Goal: Task Accomplishment & Management: Use online tool/utility

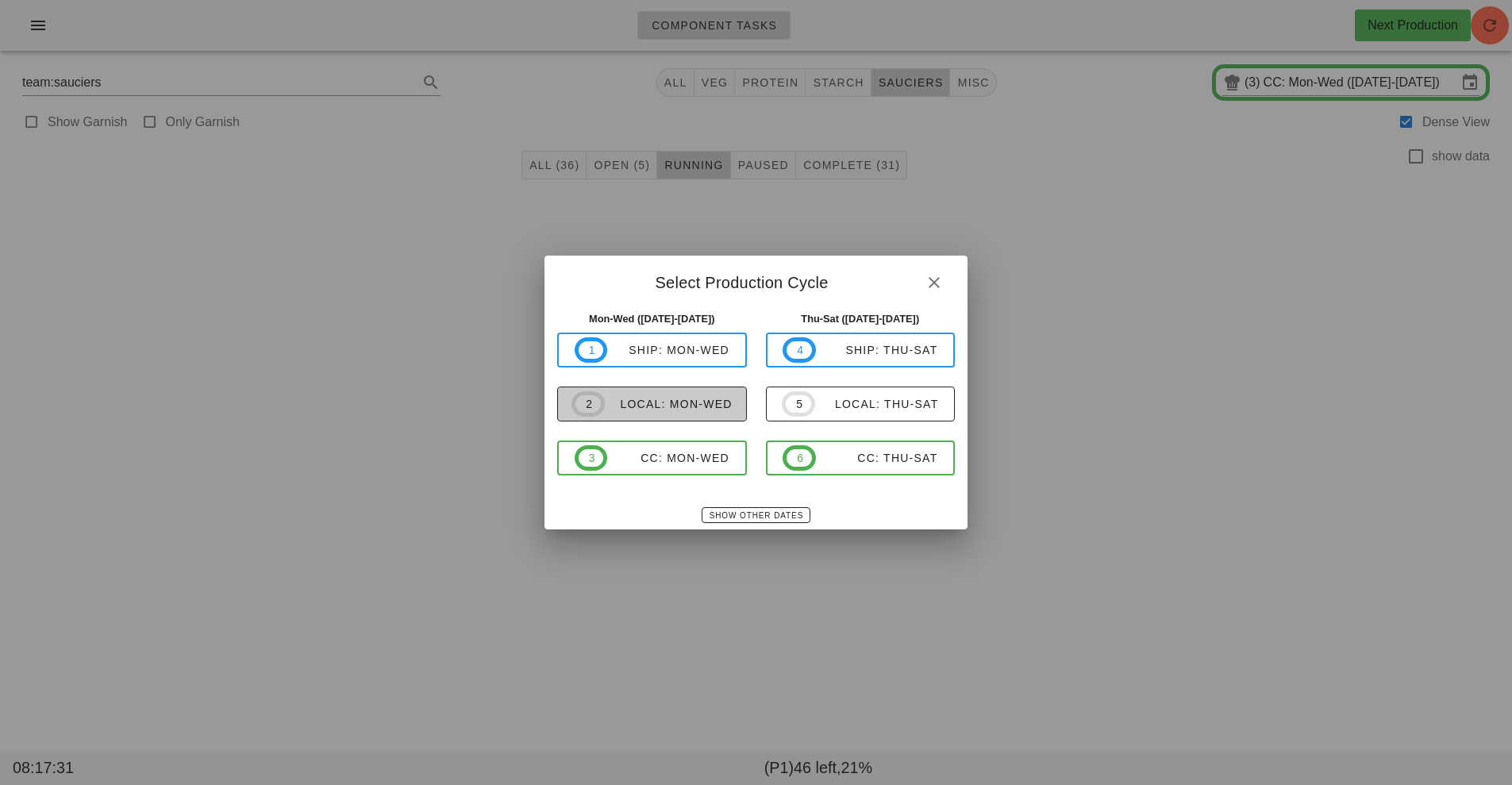
click at [670, 407] on div "local: Mon-Wed" at bounding box center [668, 404] width 127 height 13
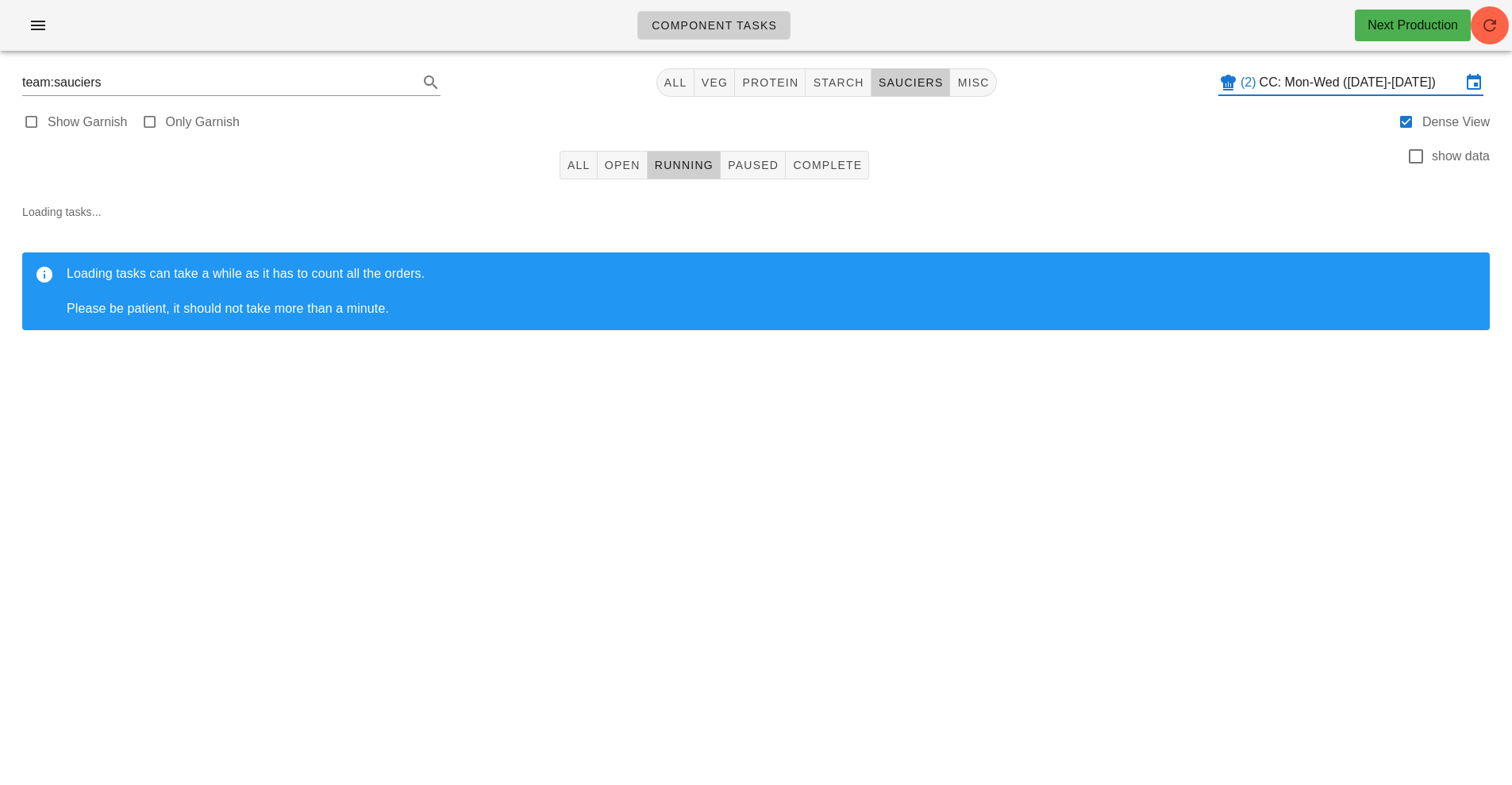
type input "local: Mon-Wed ([DATE]-[DATE])"
click at [827, 84] on span "starch" at bounding box center [837, 82] width 51 height 13
type input "team:starch"
click at [1492, 14] on button "button" at bounding box center [1489, 25] width 39 height 39
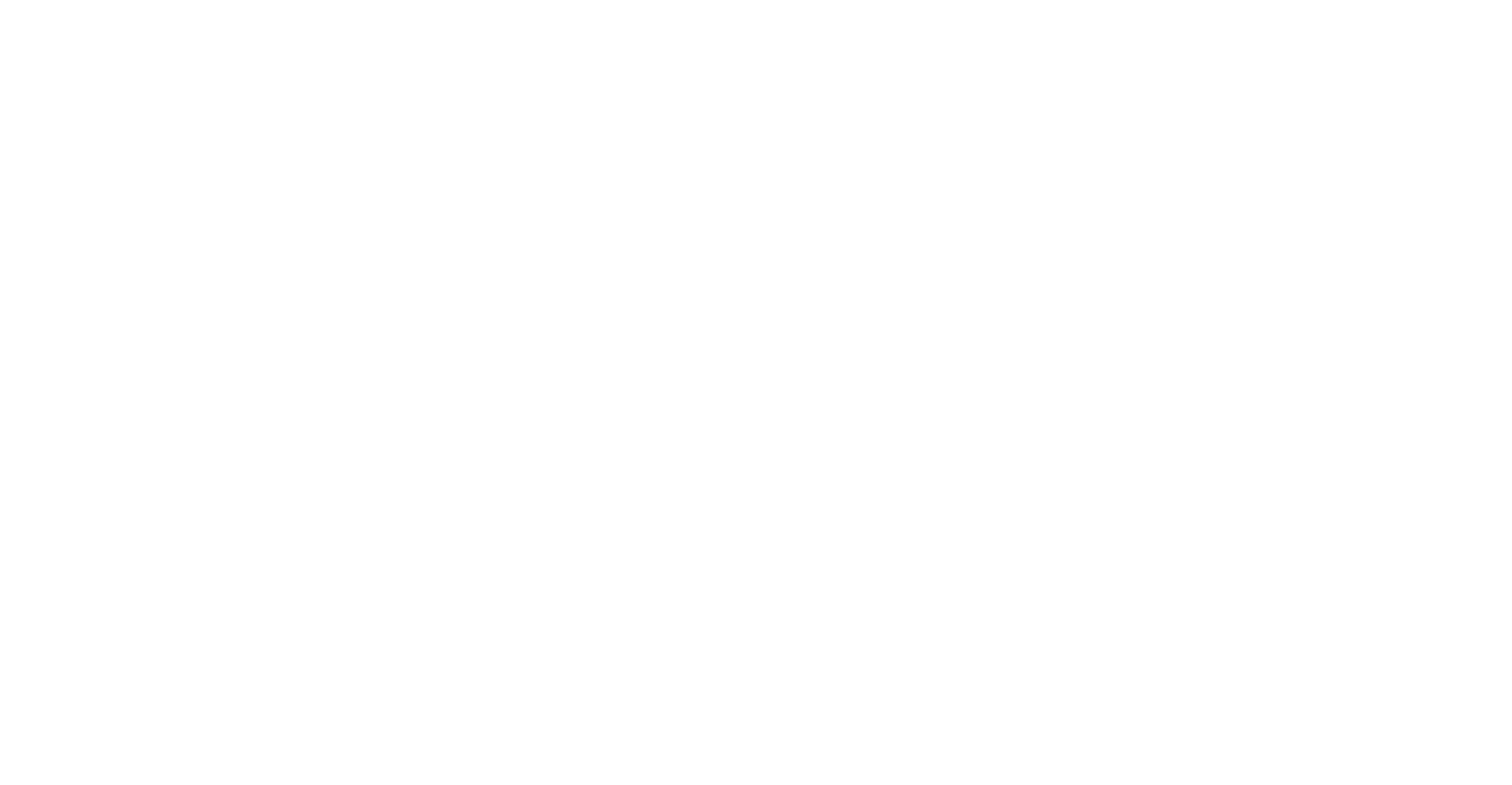
click at [760, 0] on html at bounding box center [756, 0] width 1512 height 0
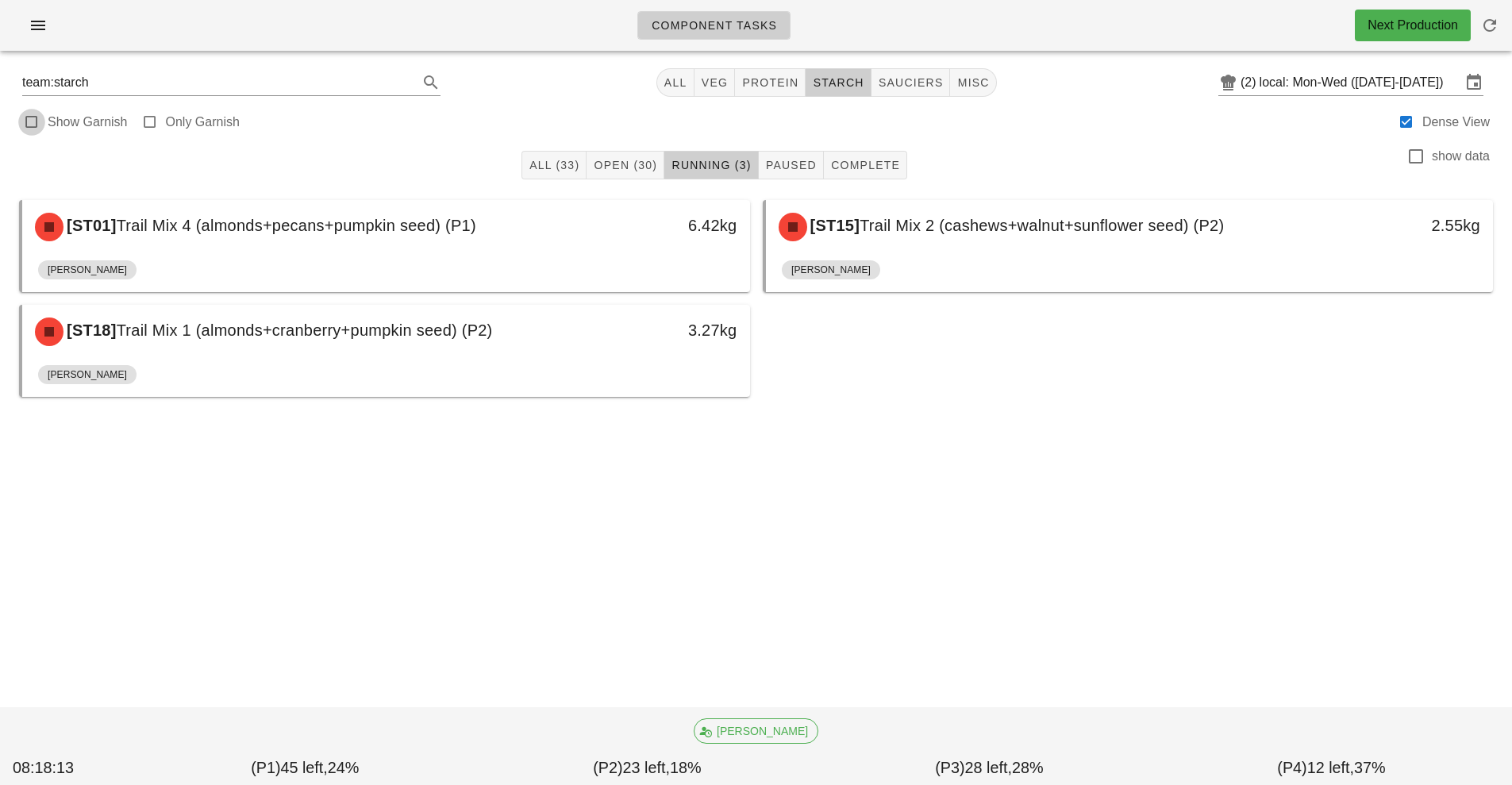
click at [35, 122] on div at bounding box center [32, 121] width 22 height 22
checkbox input "true"
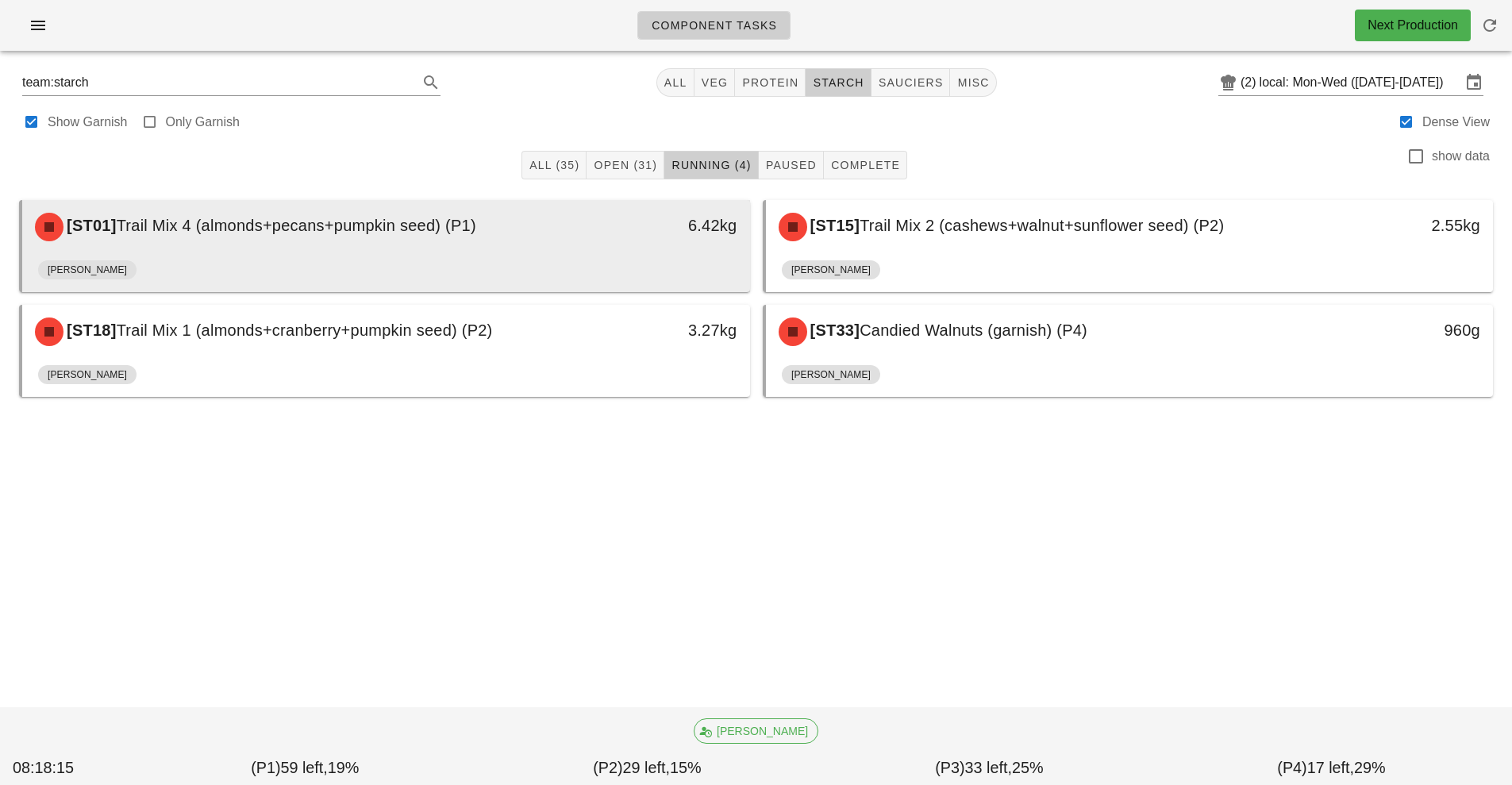
click at [286, 253] on div "[ST01] Trail Mix 4 (almonds+pecans+pumpkin seed) (P1) 6.42kg" at bounding box center [385, 226] width 728 height 54
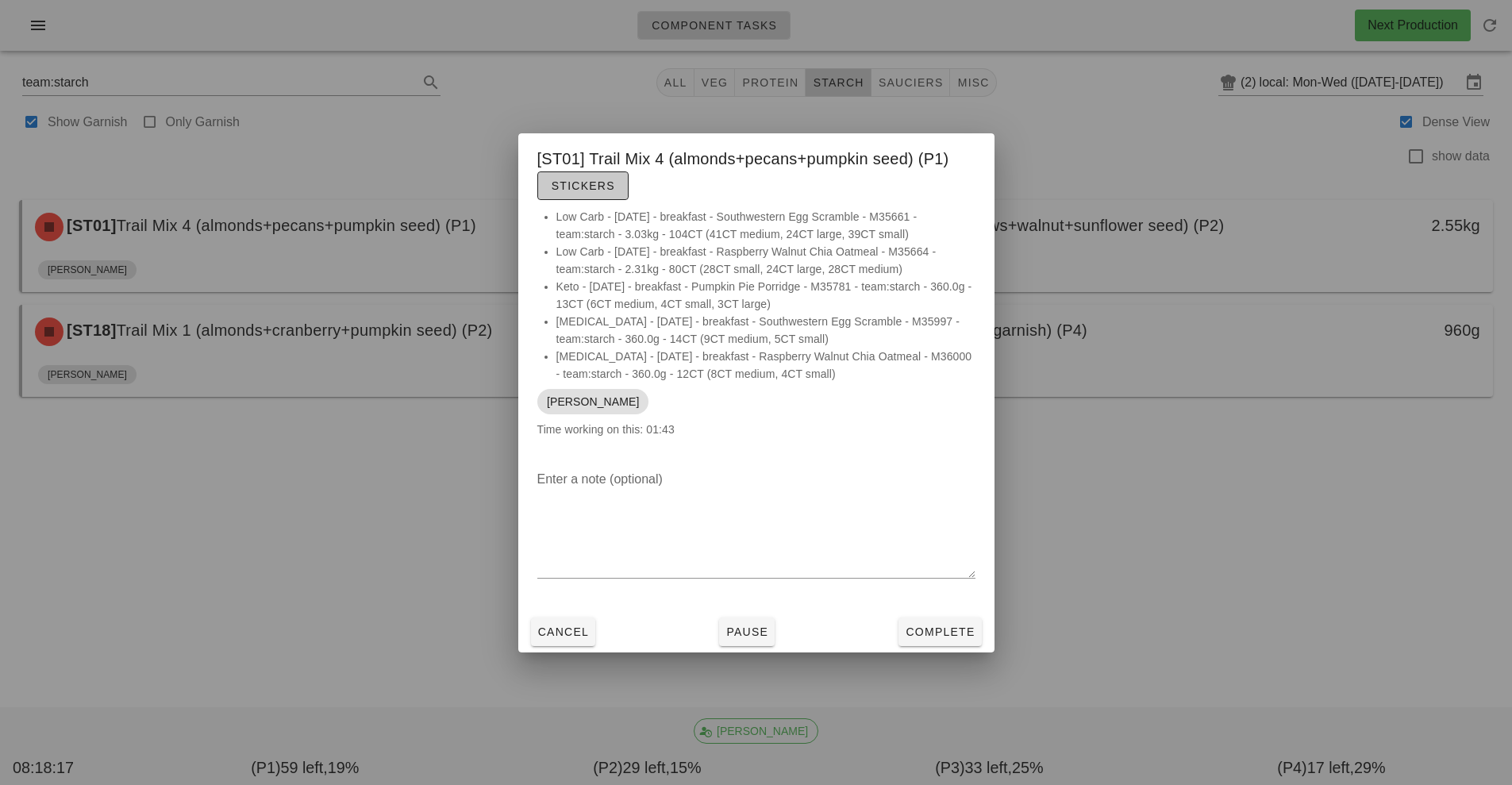
click at [590, 196] on button "Stickers" at bounding box center [583, 186] width 91 height 29
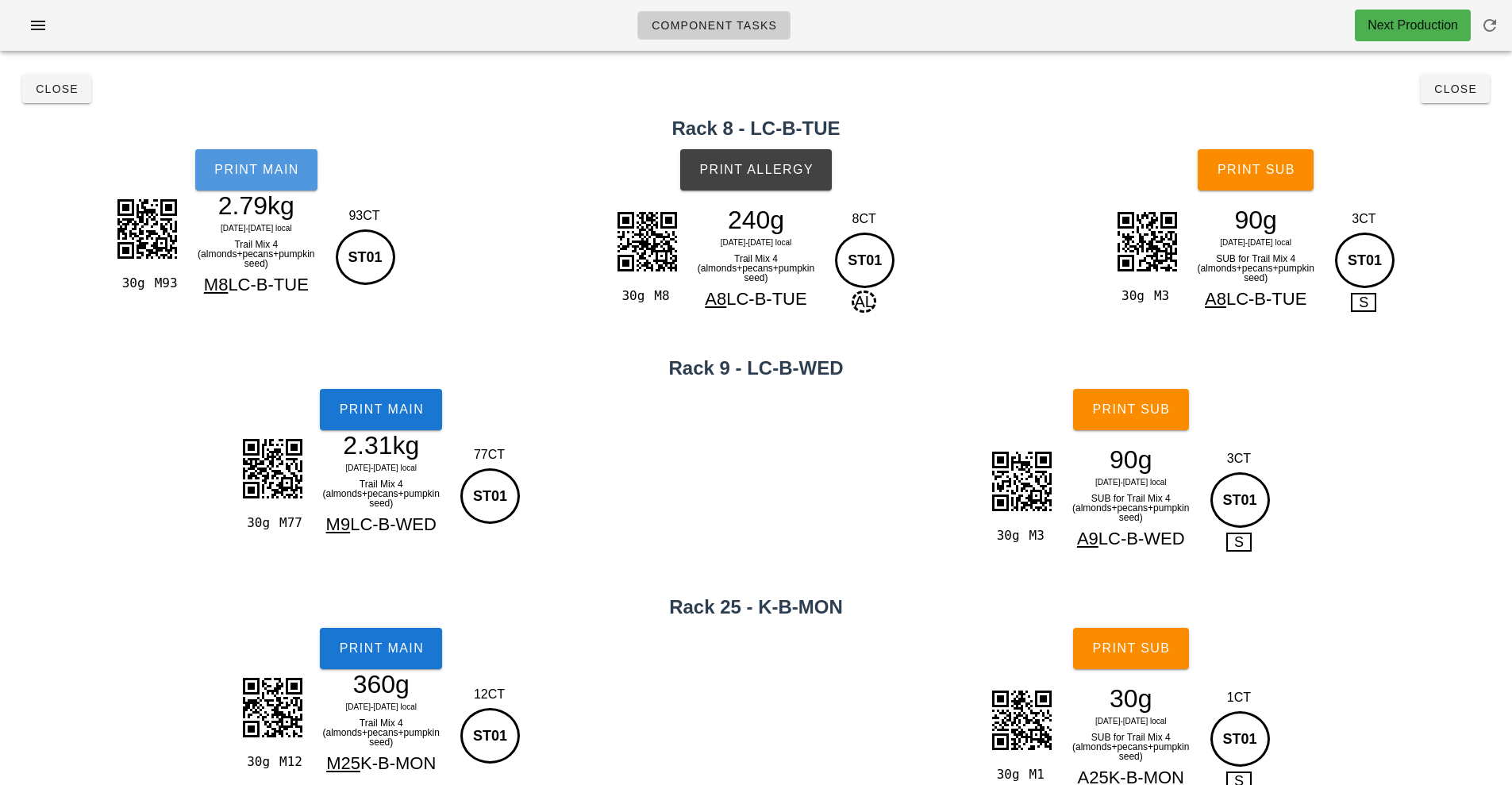
click at [253, 164] on span "Print Main" at bounding box center [256, 170] width 86 height 14
click at [385, 418] on button "Print Main" at bounding box center [381, 410] width 122 height 41
click at [376, 659] on button "Print Main" at bounding box center [381, 649] width 122 height 41
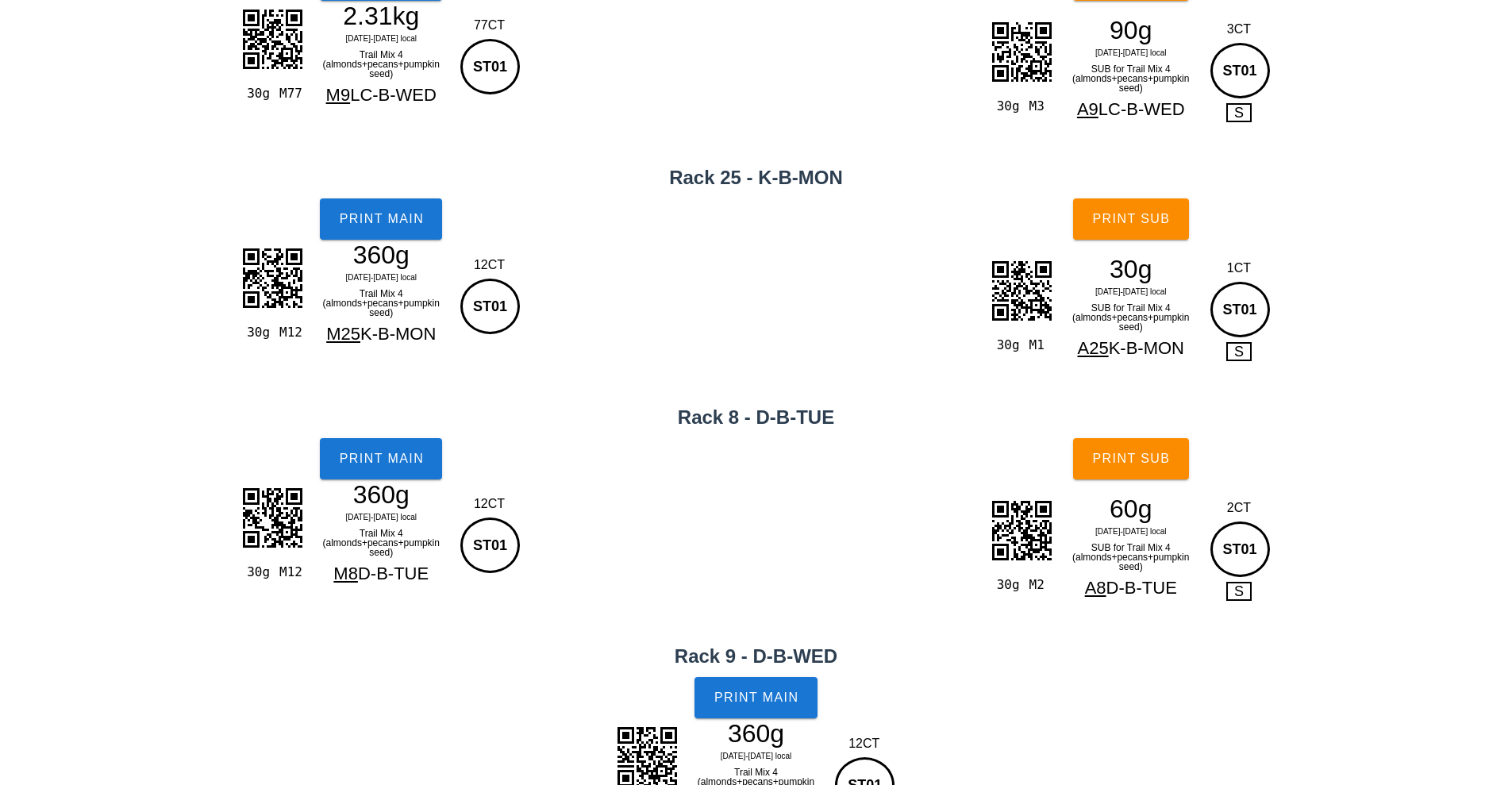
scroll to position [507, 0]
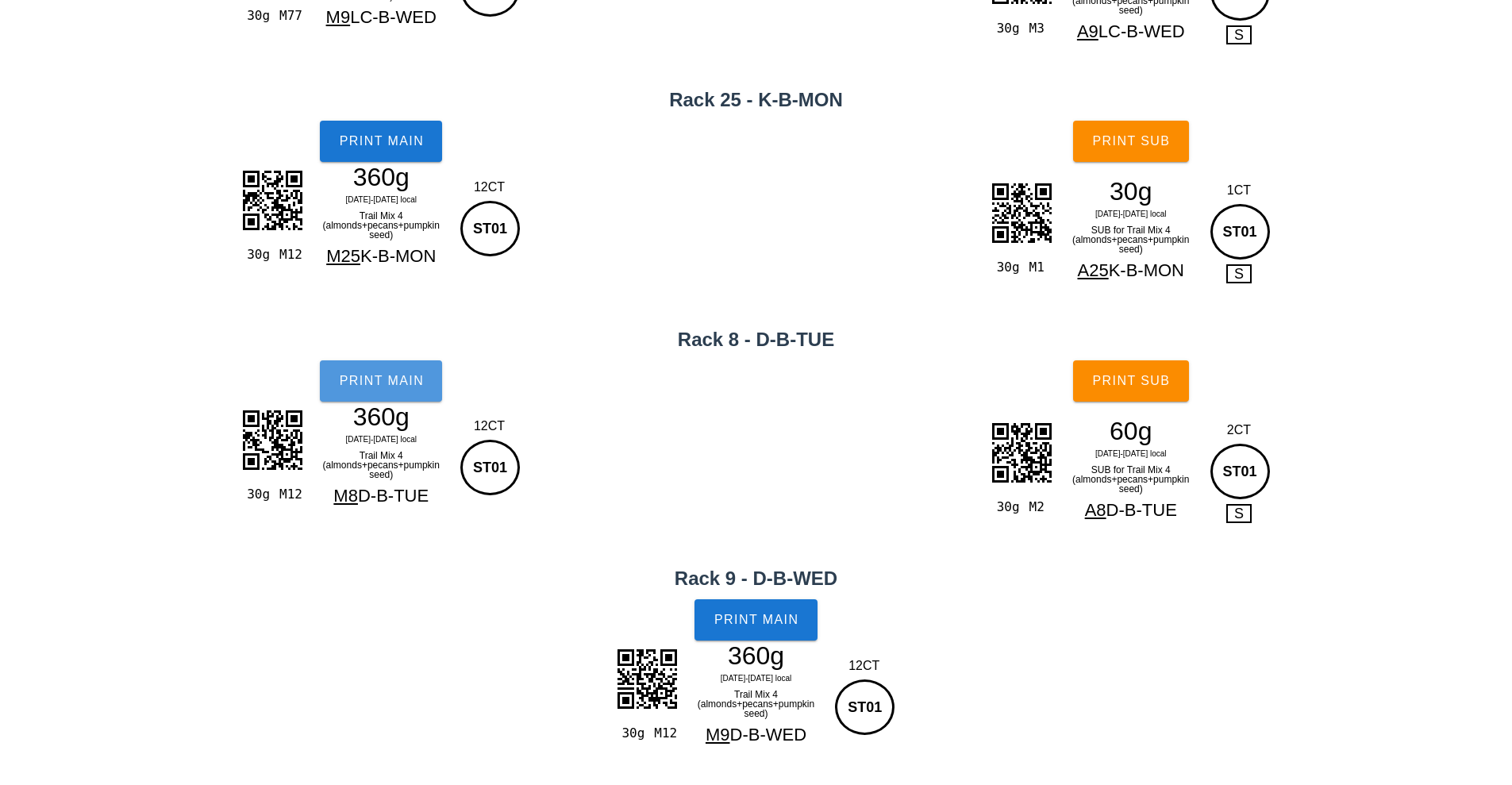
click at [383, 398] on button "Print Main" at bounding box center [381, 381] width 122 height 41
click at [746, 615] on span "Print Main" at bounding box center [756, 619] width 86 height 14
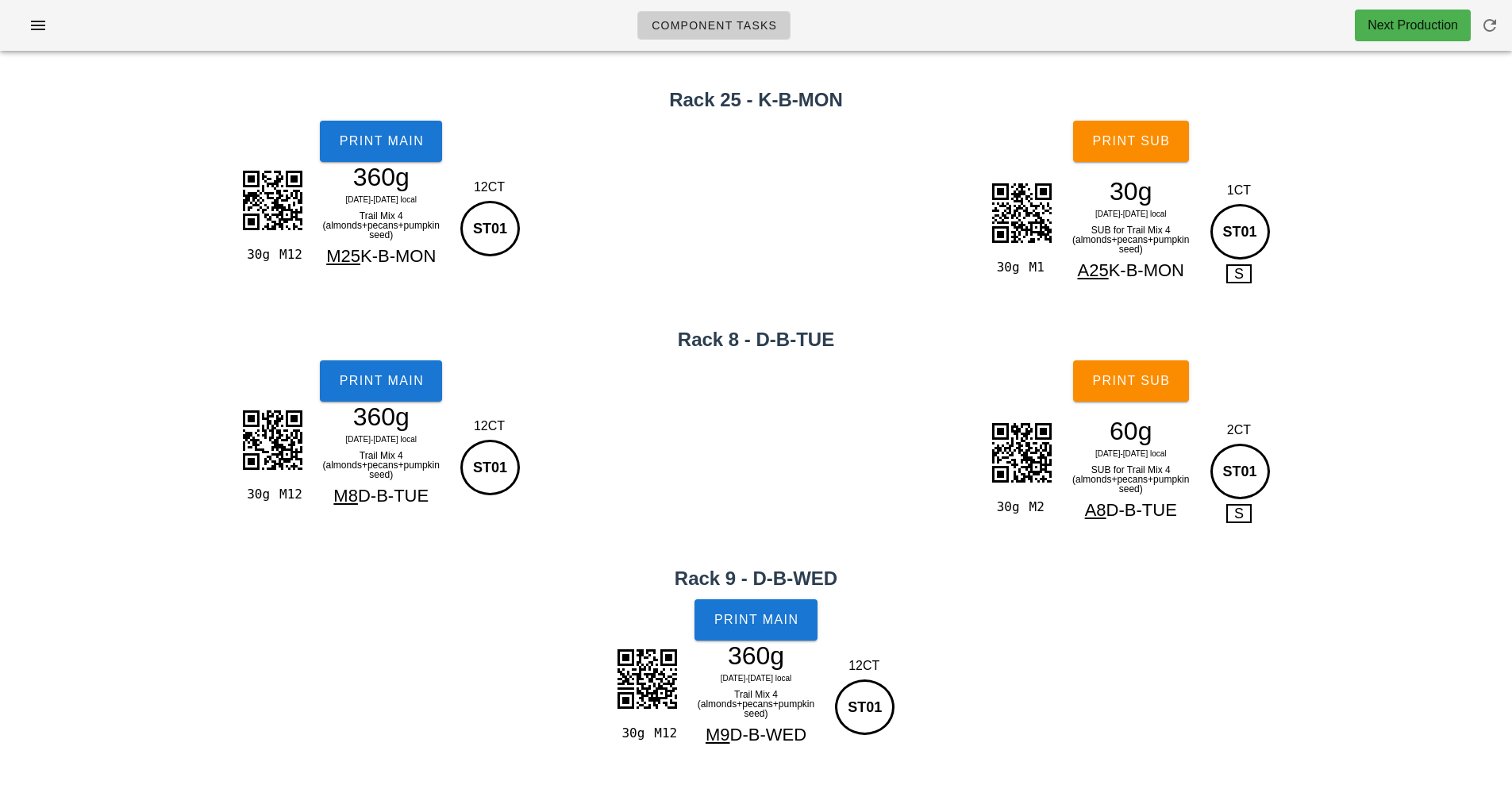
scroll to position [0, 0]
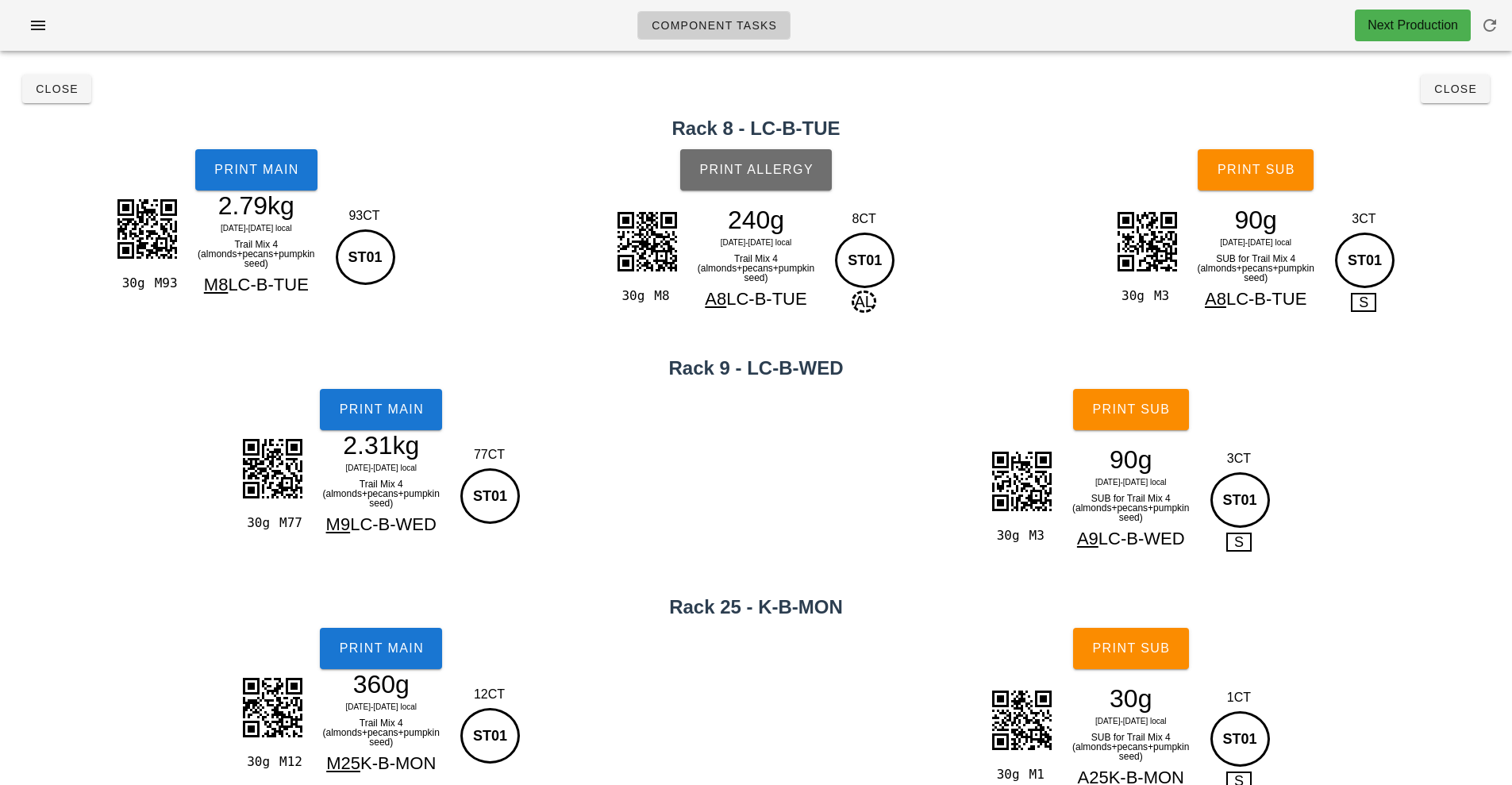
click at [762, 178] on button "Print Allergy" at bounding box center [756, 170] width 151 height 41
click at [1250, 179] on button "Print Sub" at bounding box center [1255, 170] width 116 height 41
click at [1092, 414] on span "Print Sub" at bounding box center [1131, 409] width 79 height 14
click at [1141, 660] on button "Print Sub" at bounding box center [1130, 649] width 116 height 41
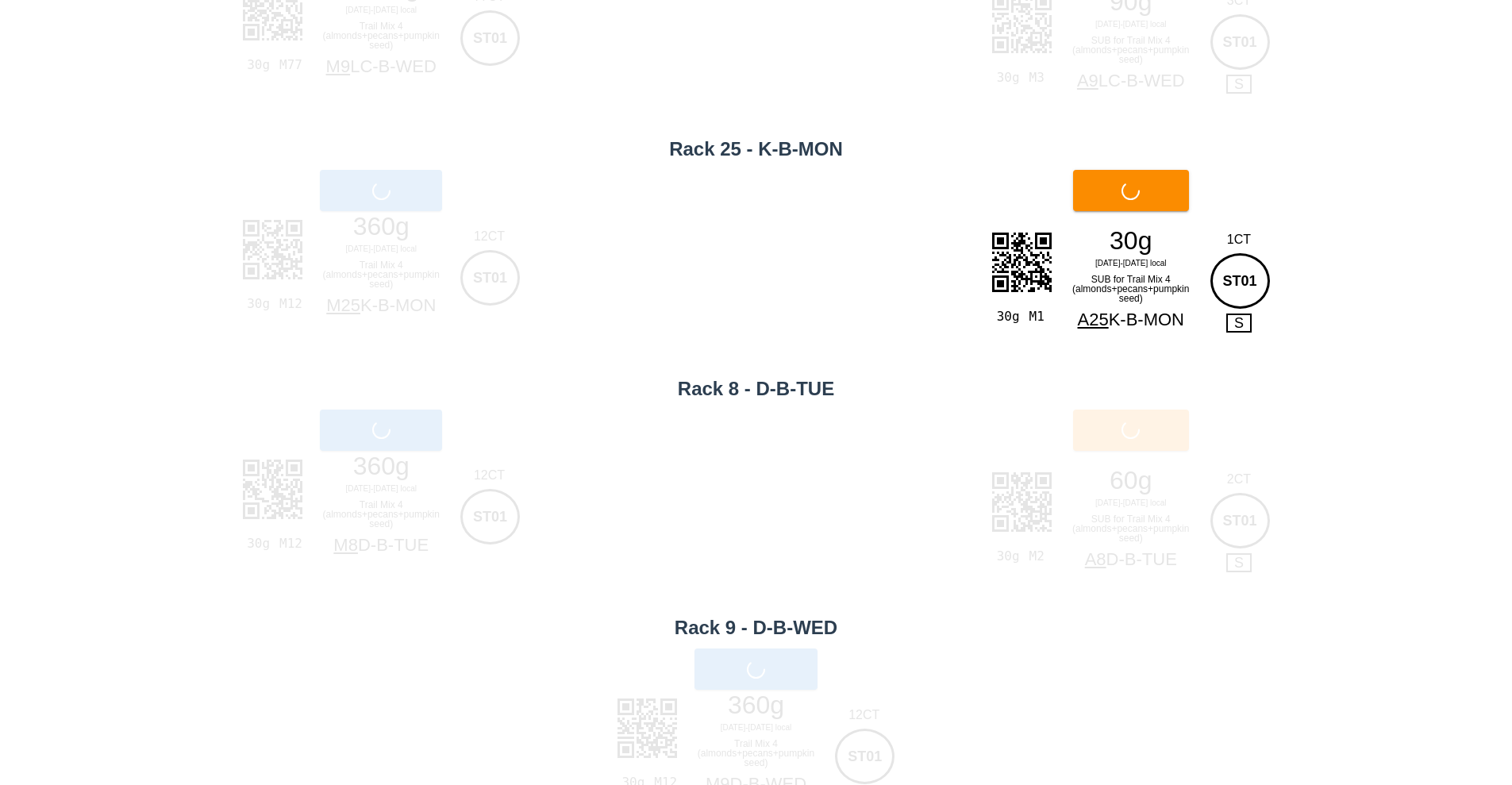
scroll to position [507, 0]
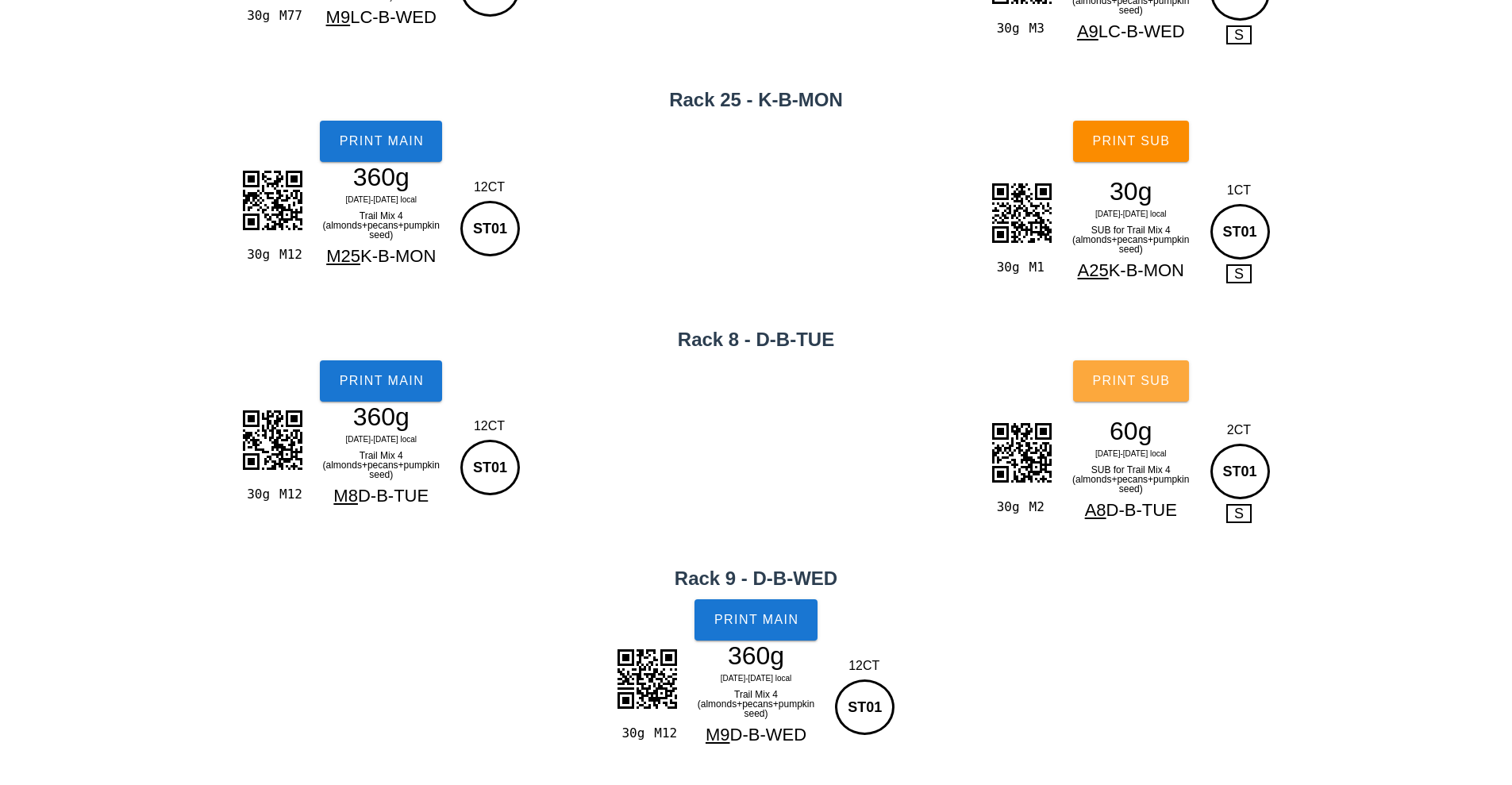
click at [1140, 382] on span "Print Sub" at bounding box center [1131, 380] width 79 height 14
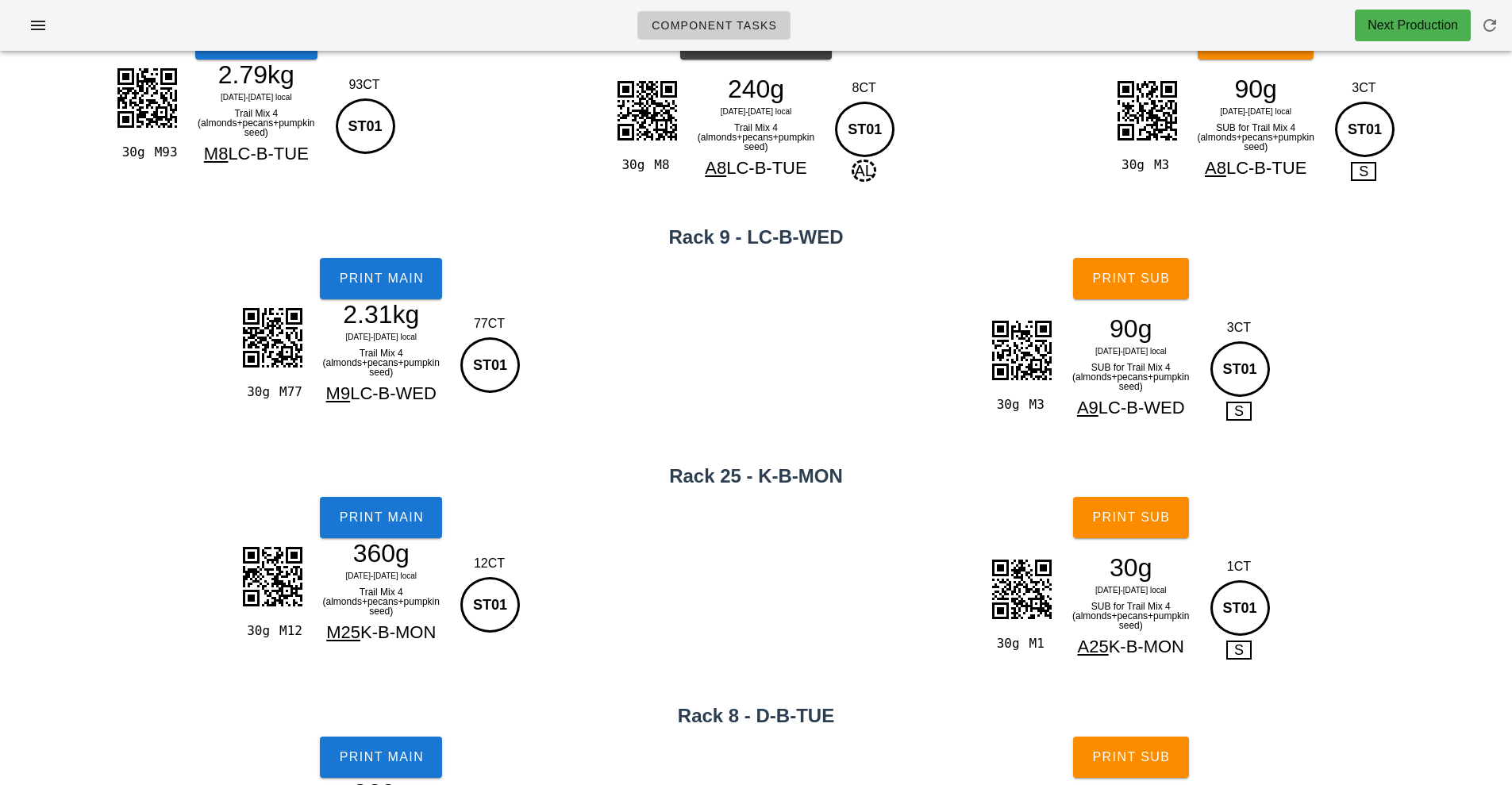
scroll to position [0, 0]
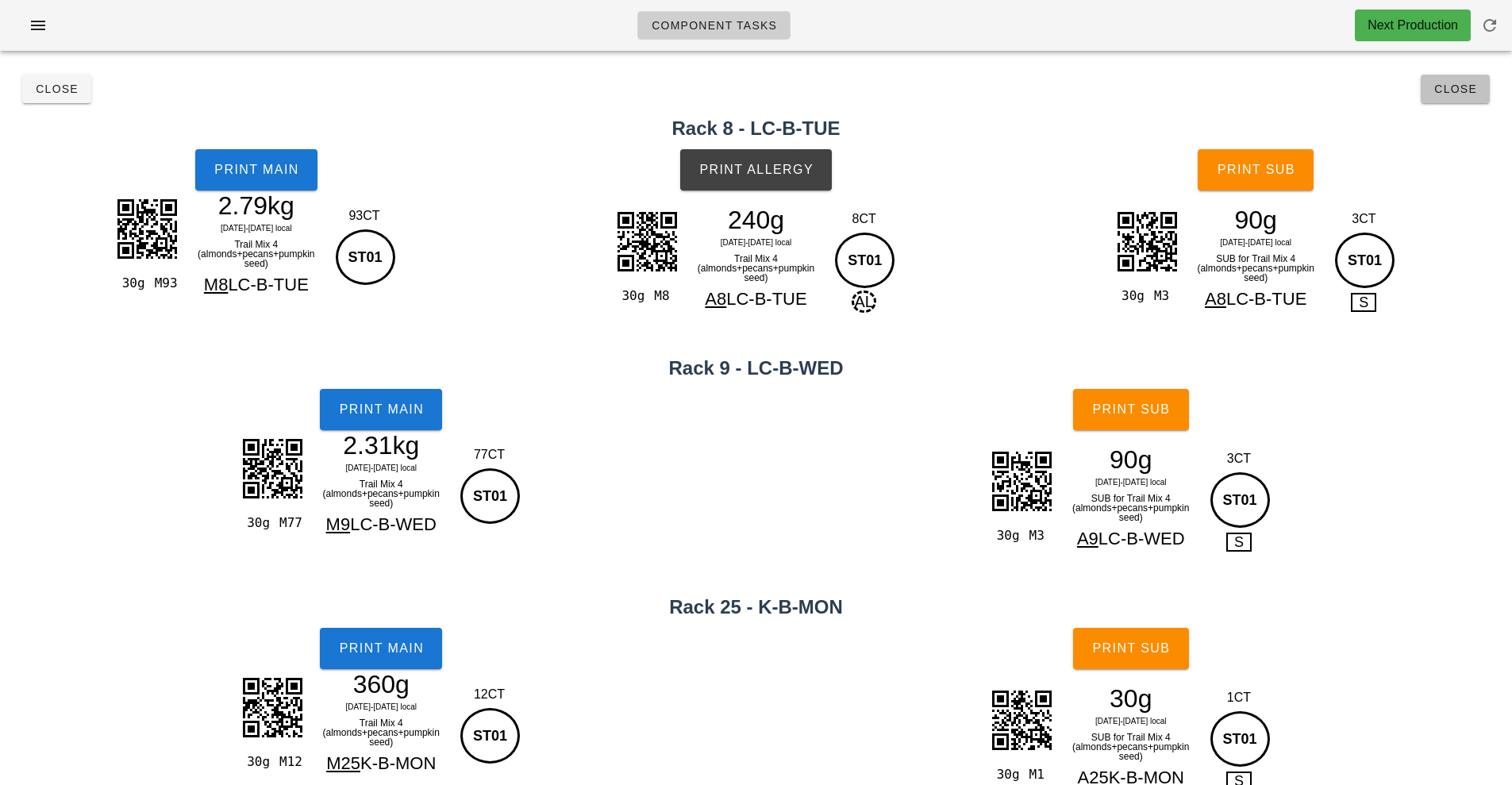
click at [1447, 87] on span "Close" at bounding box center [1455, 89] width 43 height 13
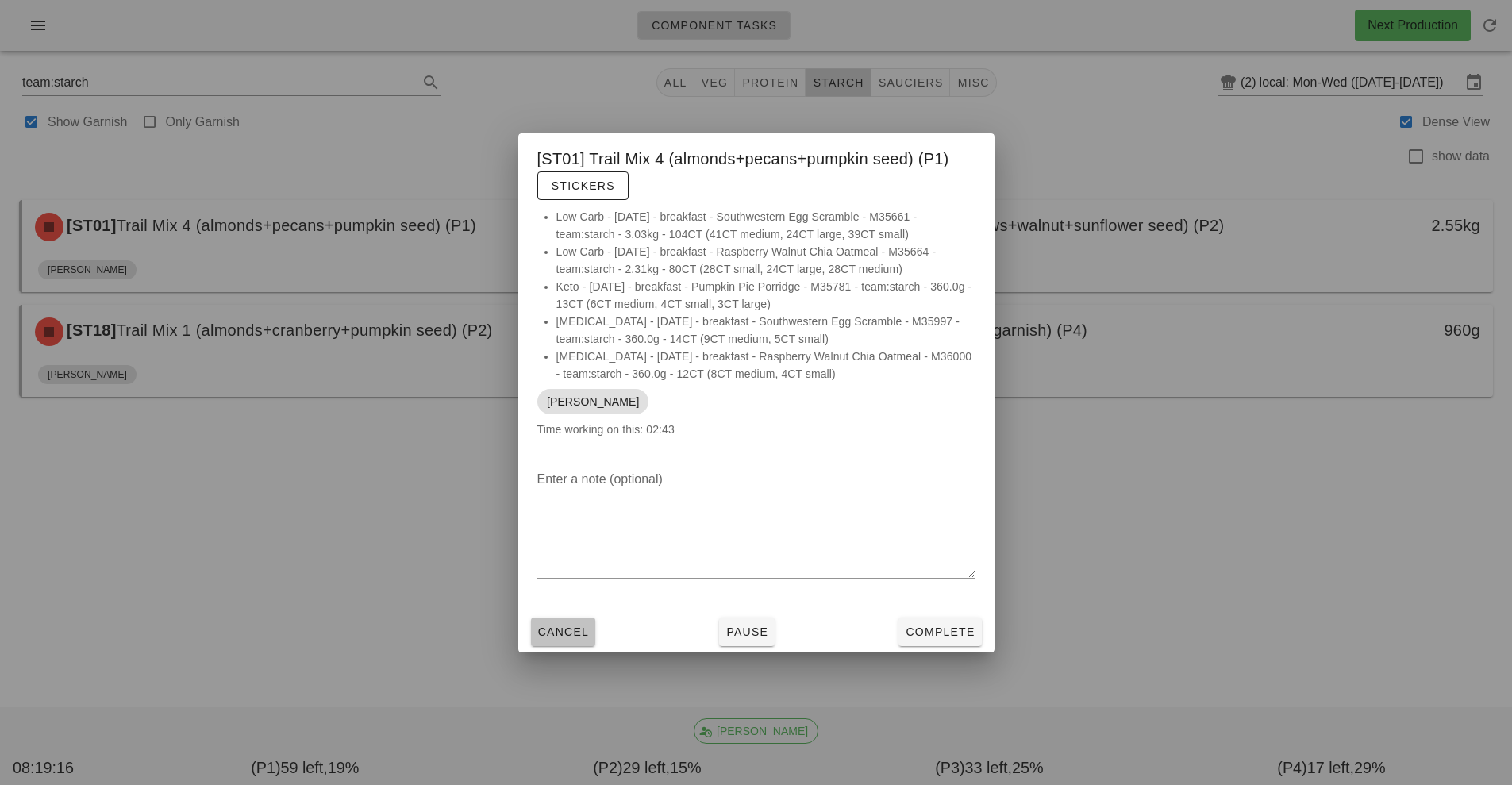
click at [551, 628] on span "Cancel" at bounding box center [563, 631] width 52 height 13
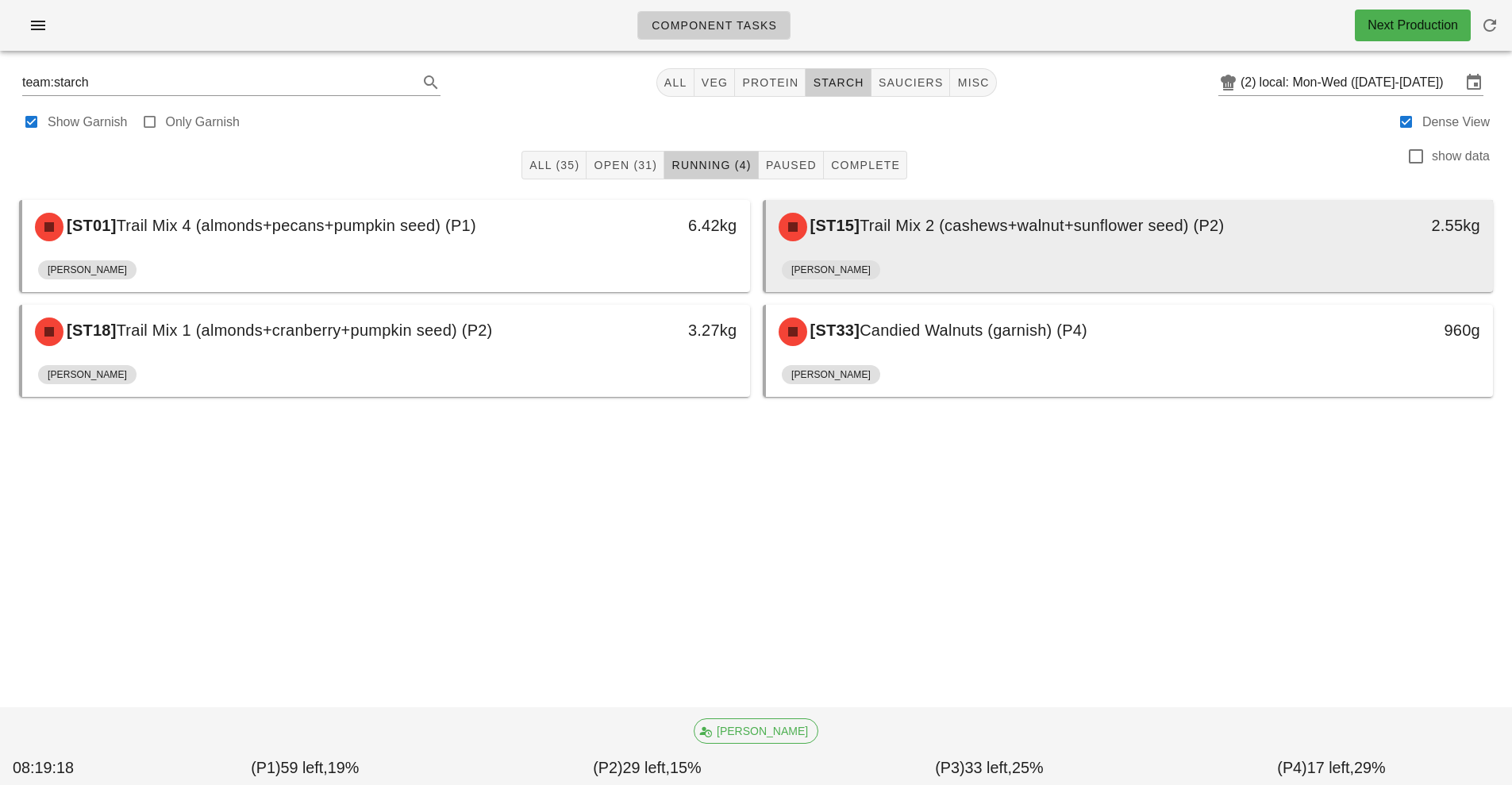
click at [930, 236] on div "[ST15] Trail Mix 2 (cashews+walnut+sunflower seed) (P2)" at bounding box center [1039, 227] width 540 height 47
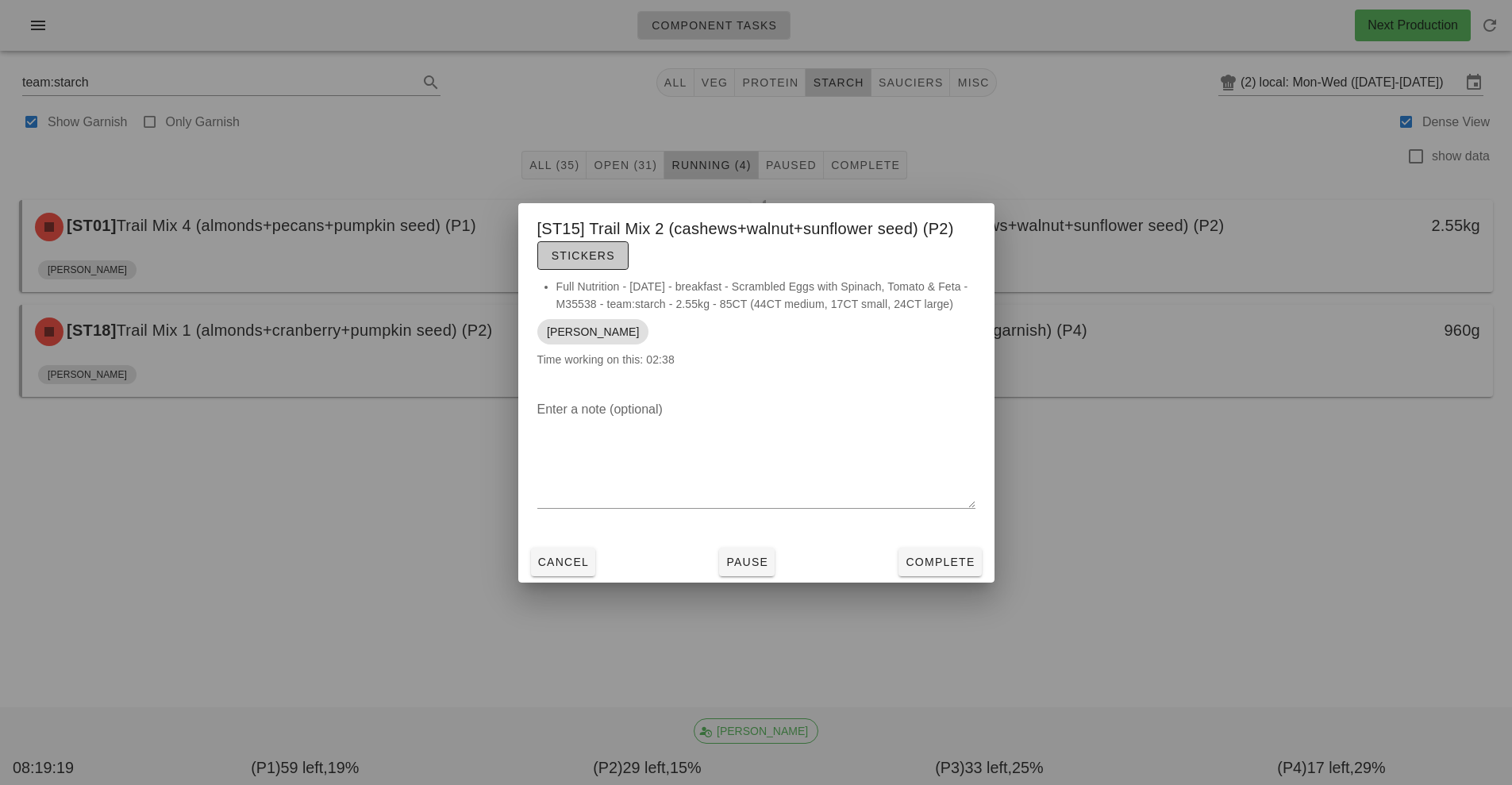
click at [584, 257] on span "Stickers" at bounding box center [583, 255] width 64 height 13
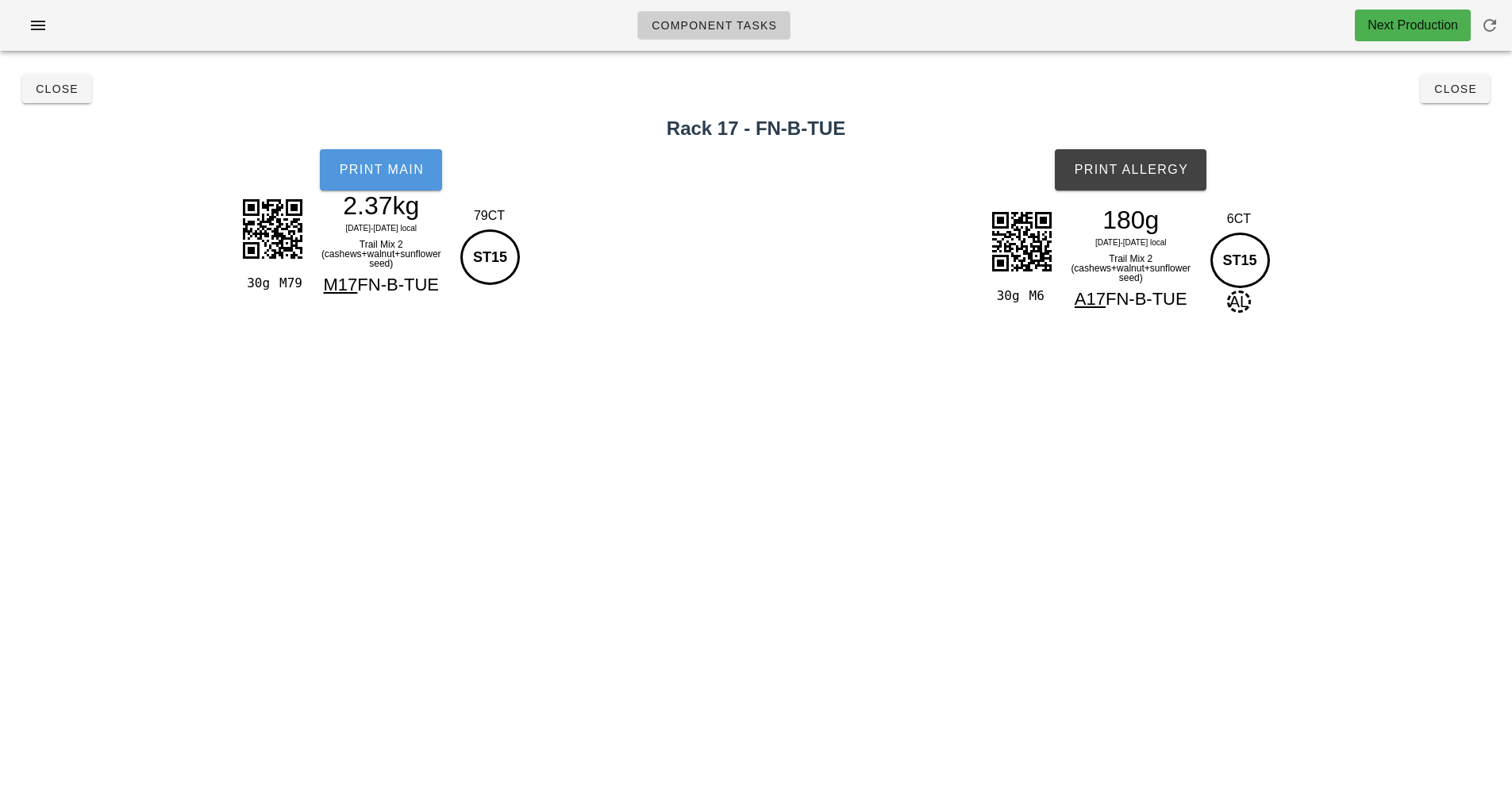
click at [370, 184] on button "Print Main" at bounding box center [381, 170] width 122 height 41
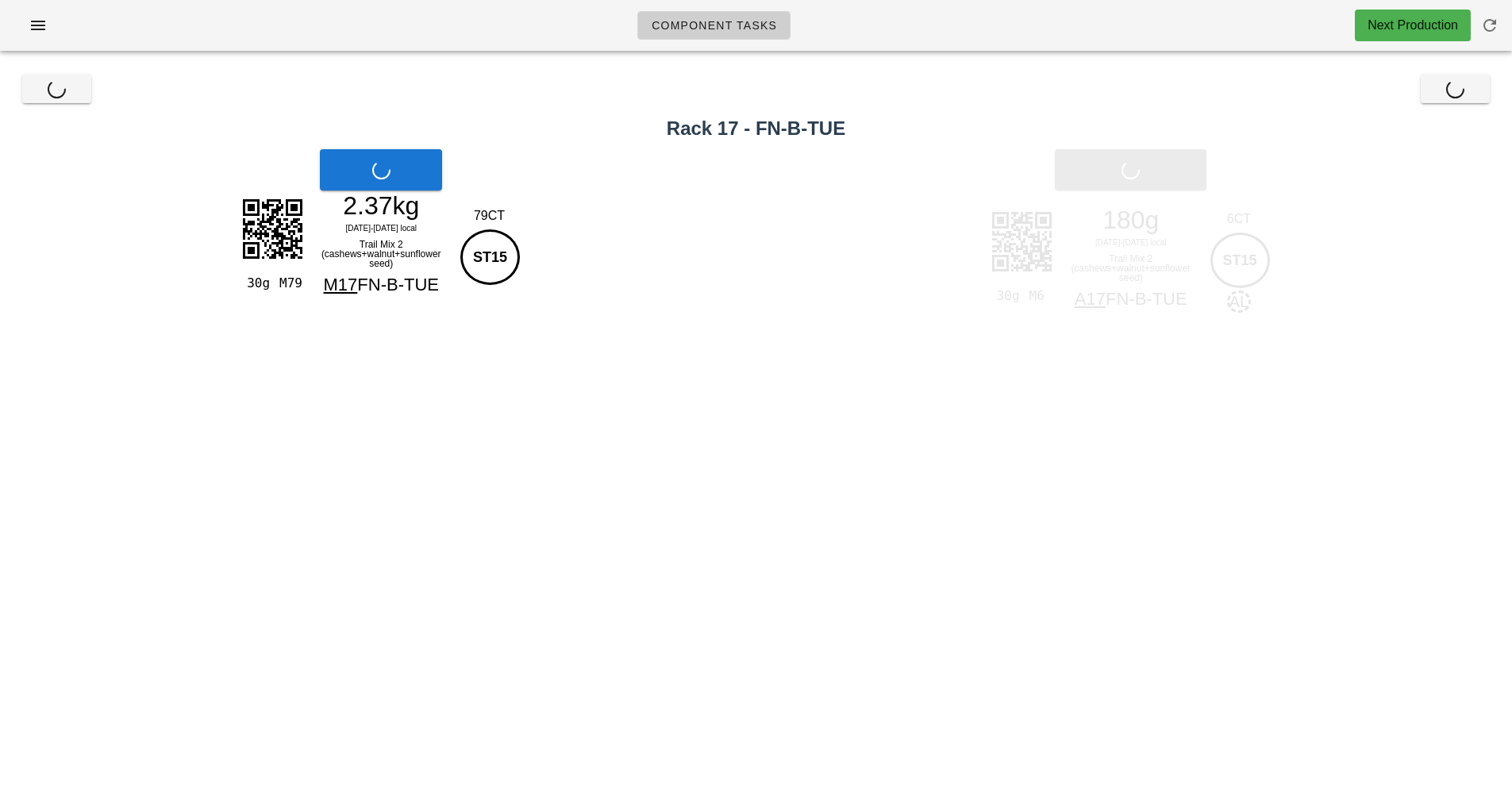
click at [1167, 169] on div "Print Allergy" at bounding box center [1131, 169] width 762 height 60
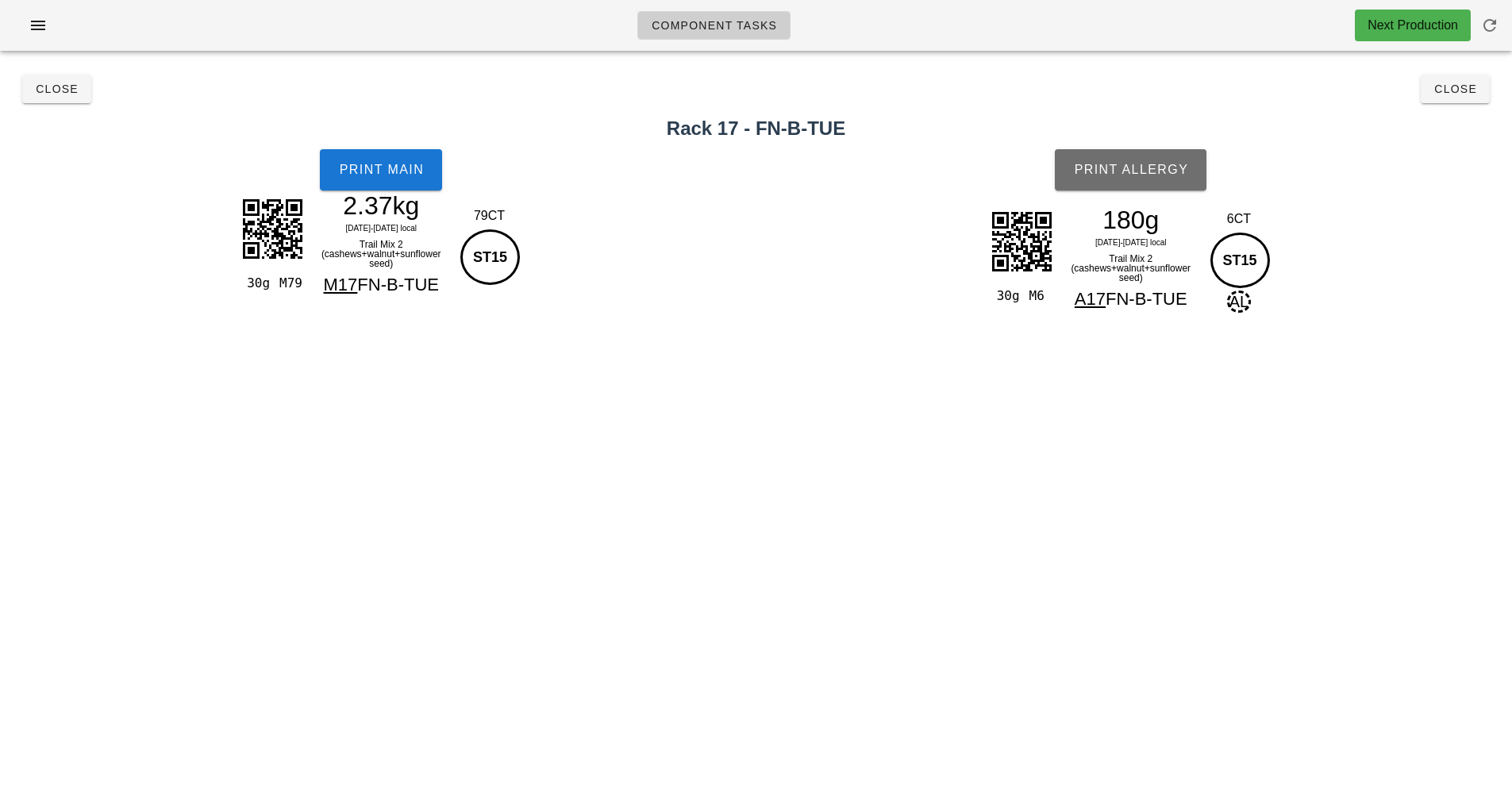
click at [1147, 185] on button "Print Allergy" at bounding box center [1130, 170] width 151 height 41
click at [1459, 99] on button "Close" at bounding box center [1455, 89] width 69 height 29
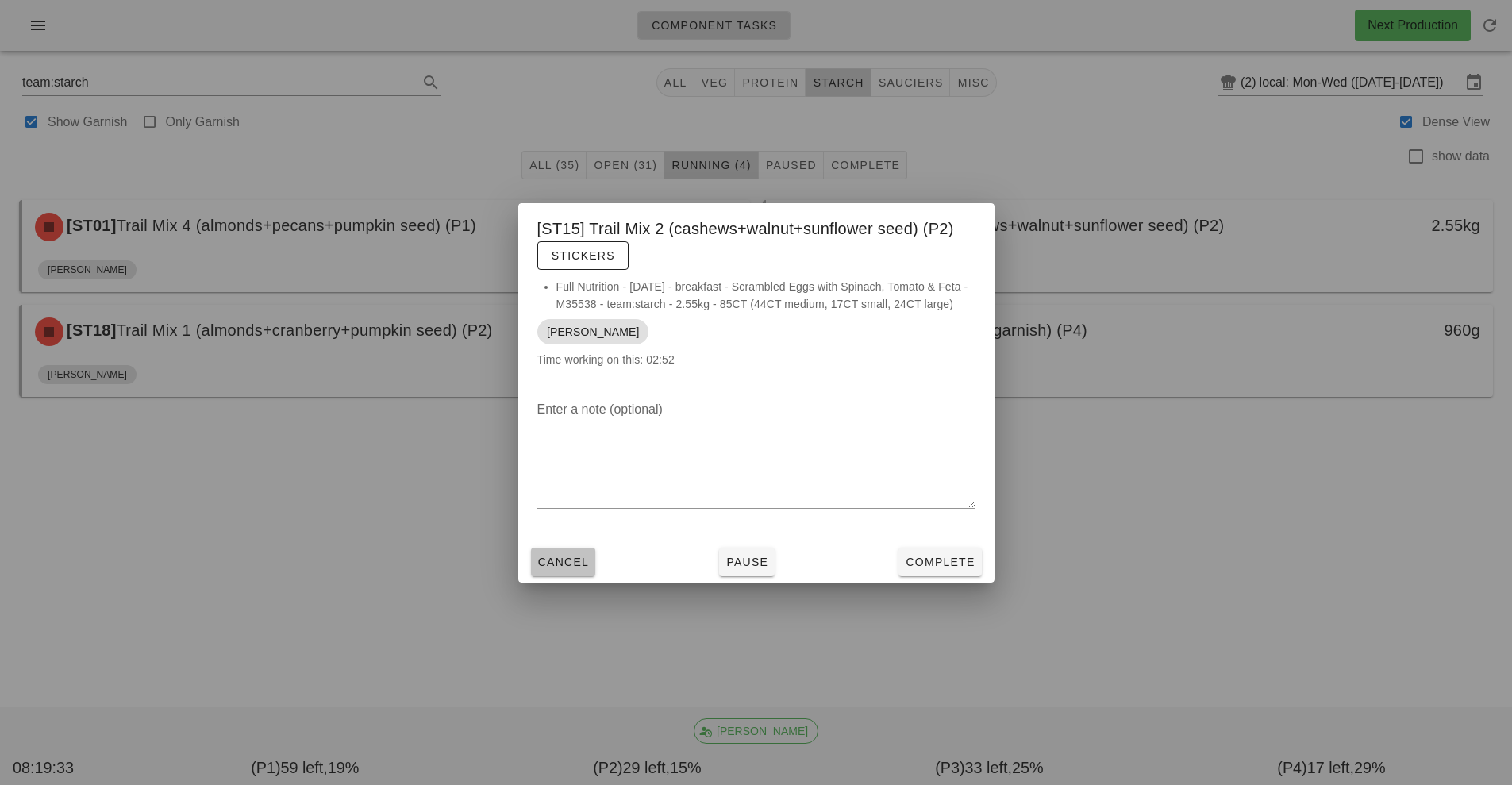
click at [561, 570] on button "Cancel" at bounding box center [564, 561] width 65 height 29
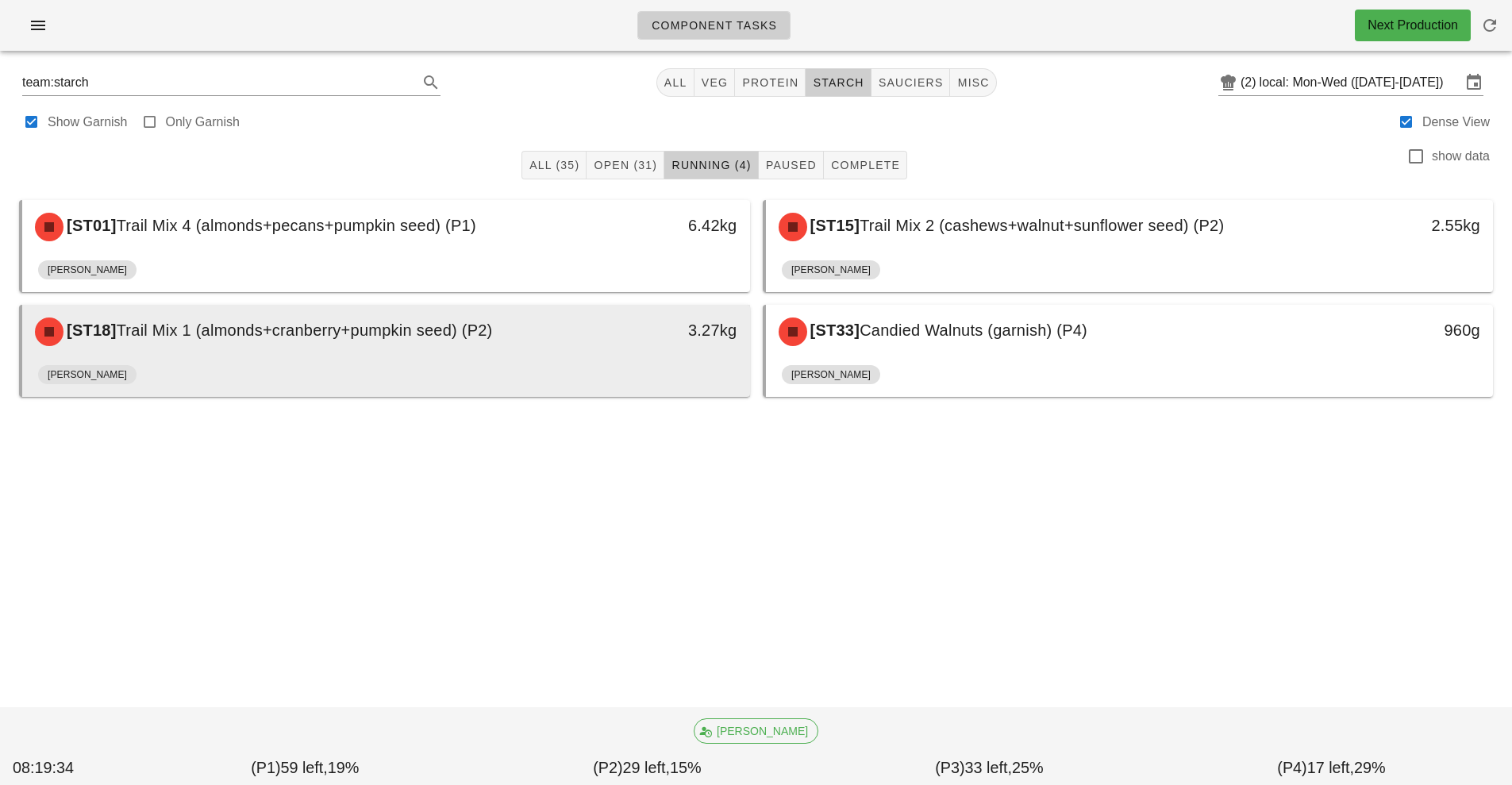
click at [183, 357] on div "[ST18] Trail Mix 1 (almonds+cranberry+pumpkin seed) (P2) 3.27kg" at bounding box center [385, 332] width 728 height 54
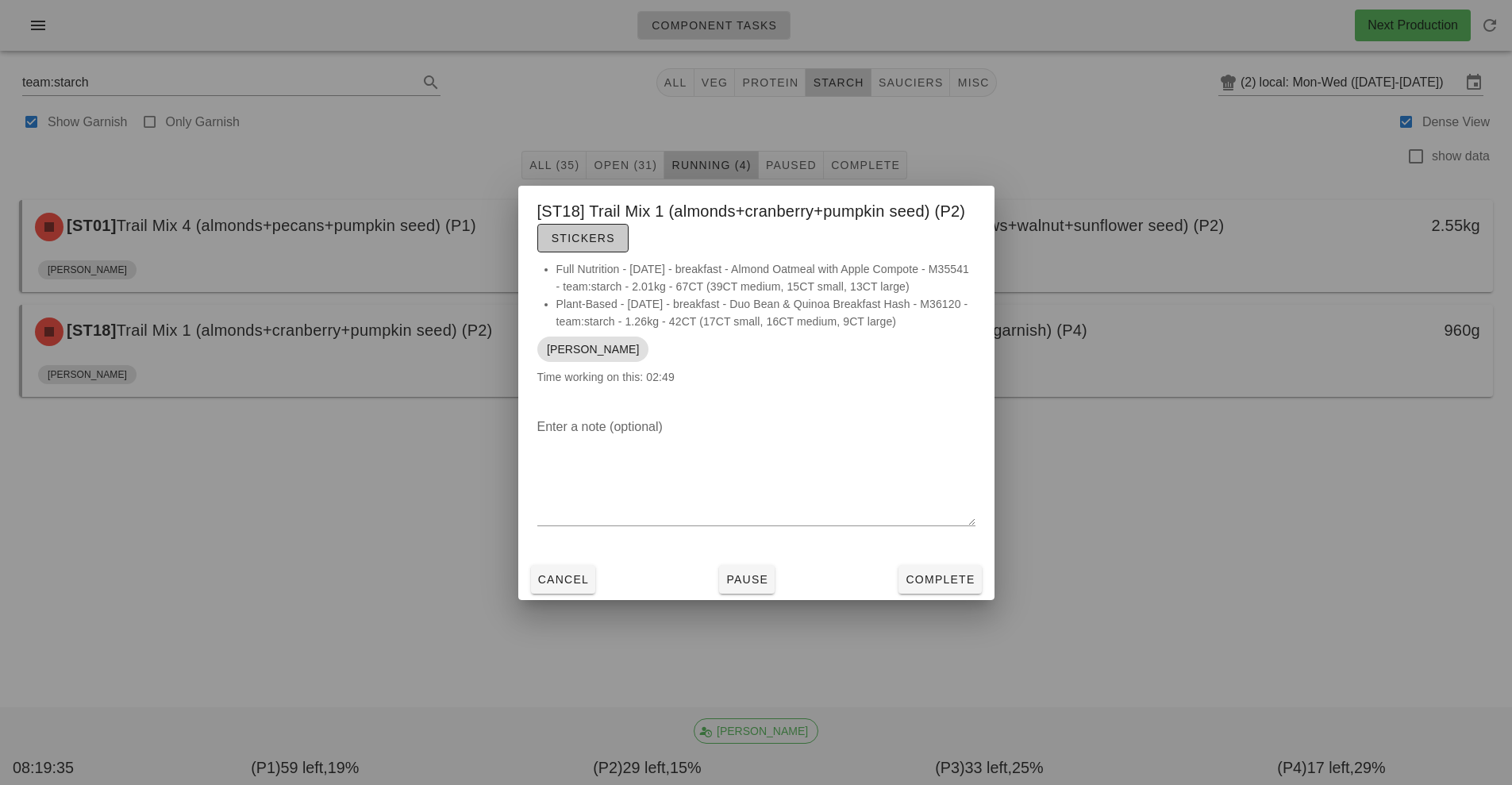
click at [600, 249] on button "Stickers" at bounding box center [583, 238] width 91 height 29
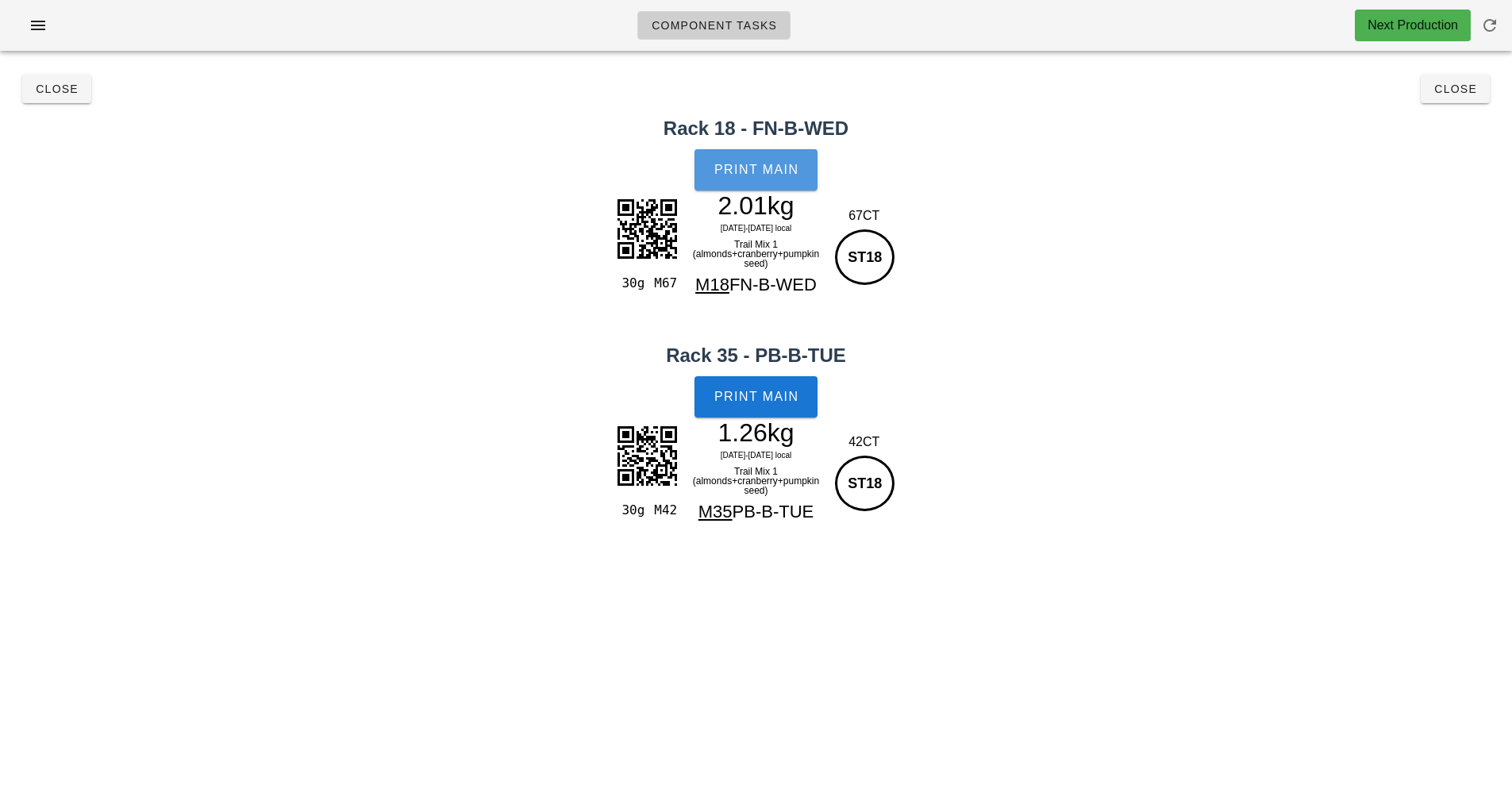
click at [733, 182] on button "Print Main" at bounding box center [756, 170] width 122 height 41
click at [765, 406] on button "Print Main" at bounding box center [756, 397] width 122 height 41
click at [1458, 101] on button "Close" at bounding box center [1455, 89] width 69 height 29
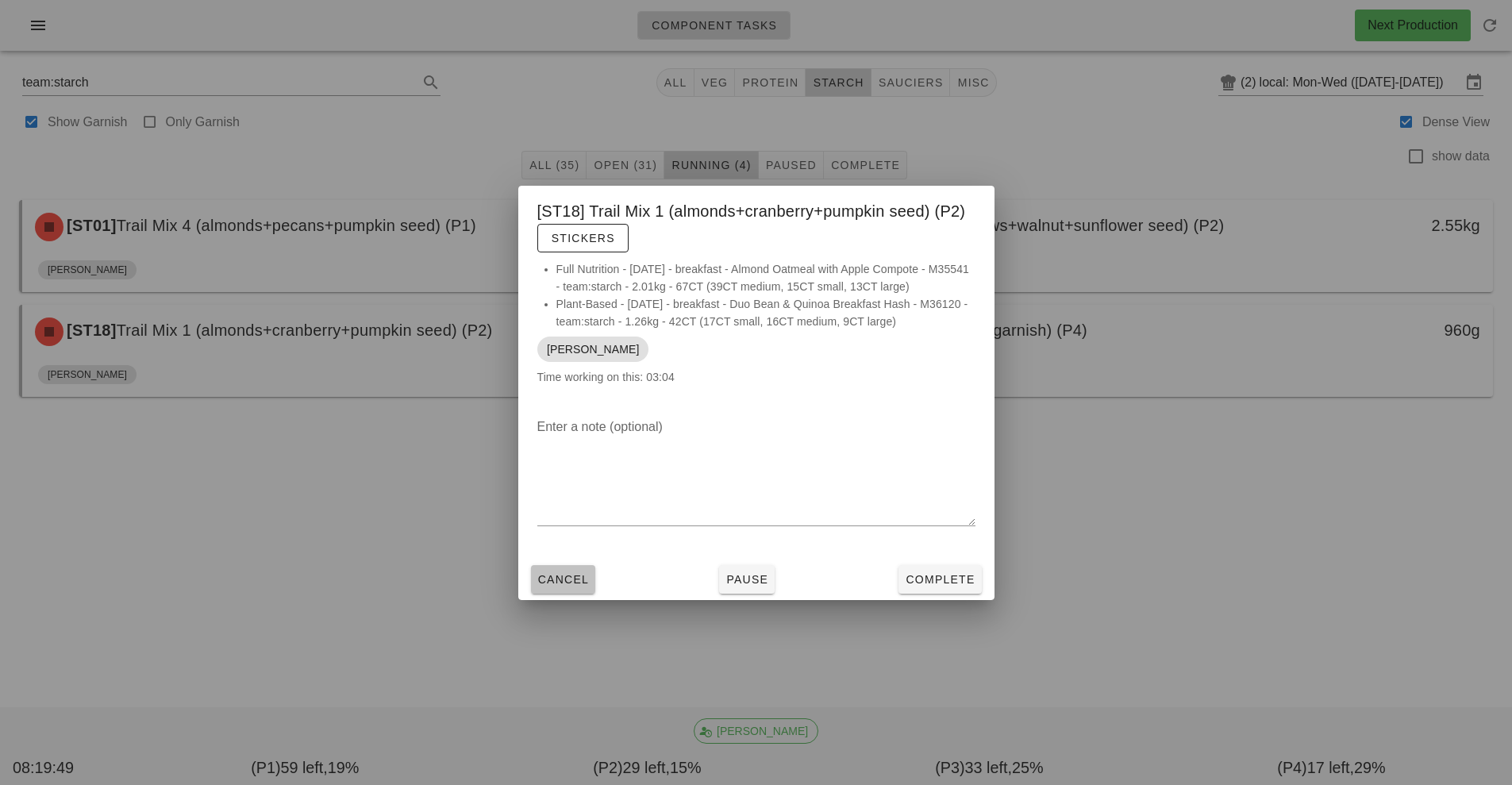
click at [568, 580] on span "Cancel" at bounding box center [563, 579] width 52 height 13
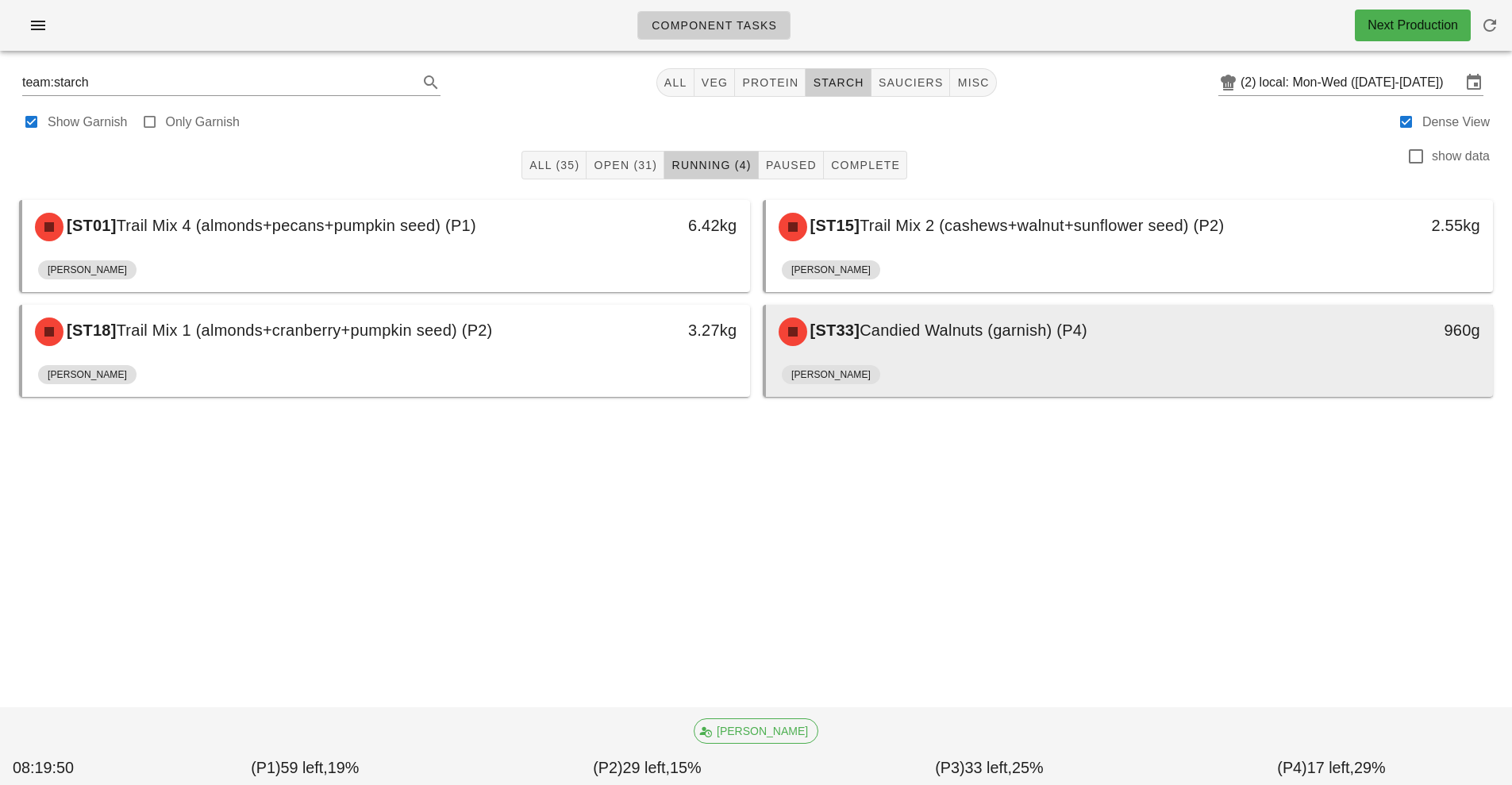
click at [1069, 340] on div "[ST33] Candied Walnuts (garnish) (P4)" at bounding box center [1039, 332] width 540 height 47
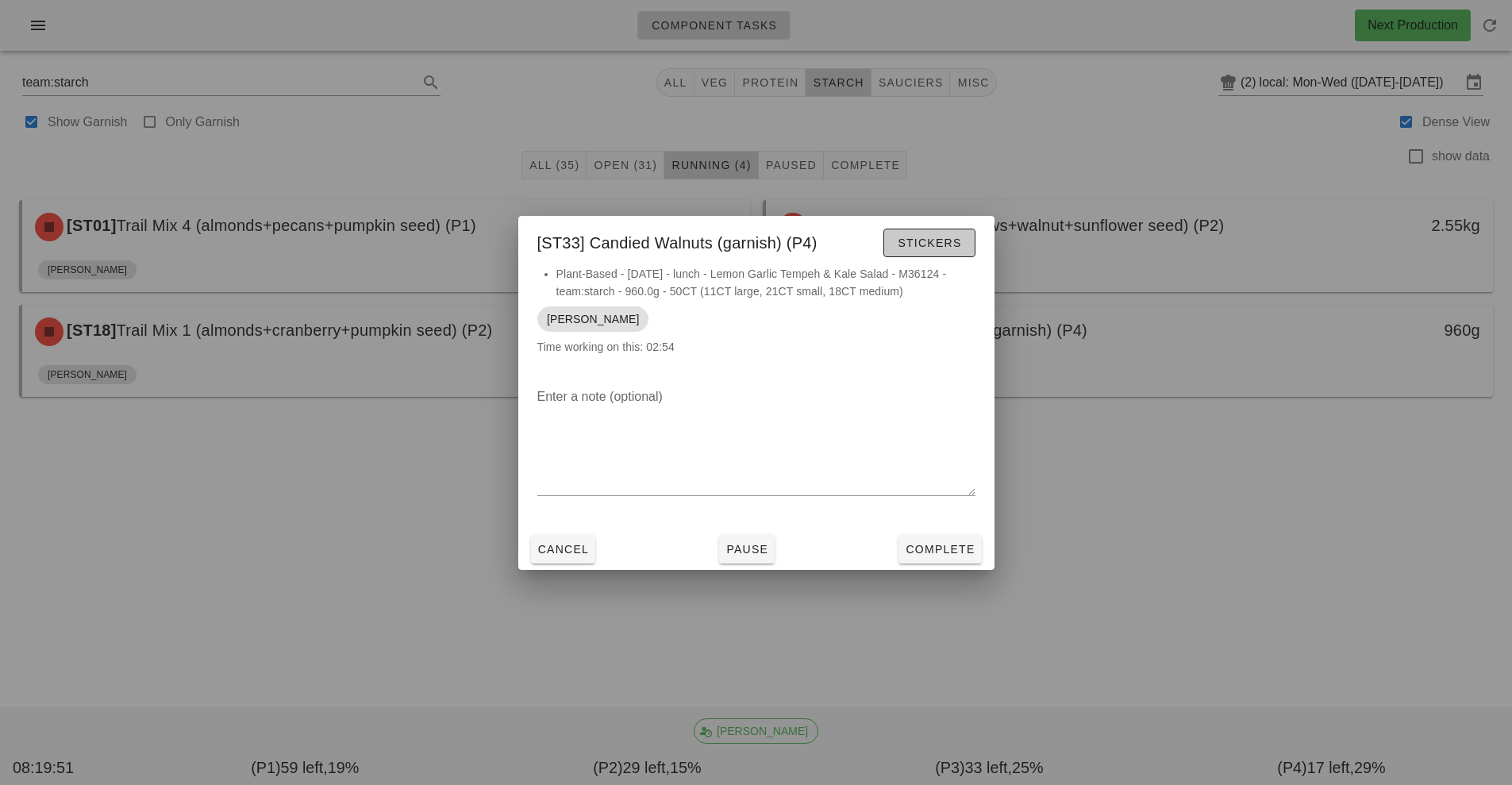
click at [931, 244] on span "Stickers" at bounding box center [928, 242] width 64 height 13
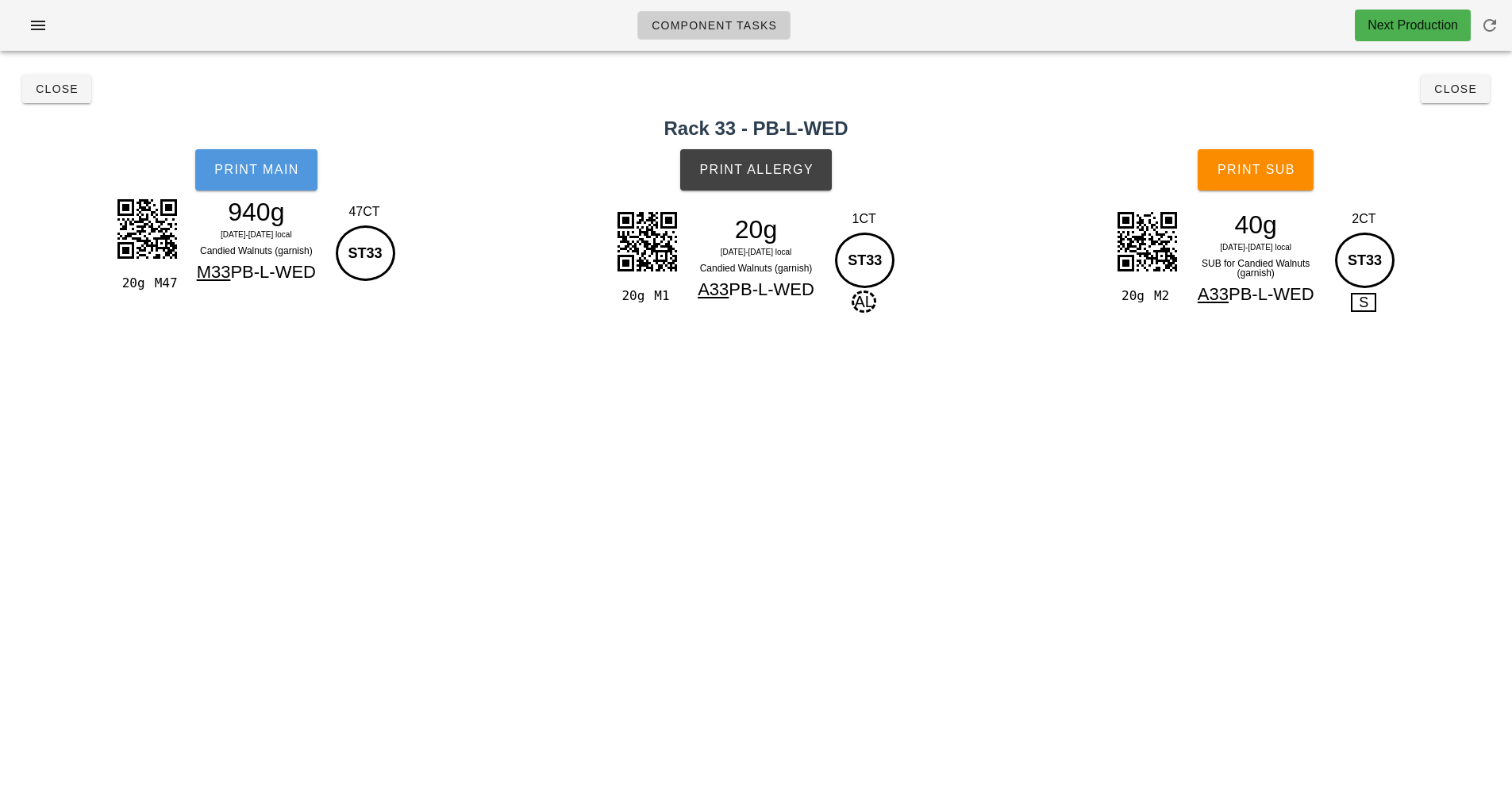
click at [258, 170] on span "Print Main" at bounding box center [256, 170] width 86 height 14
click at [771, 185] on button "Print Allergy" at bounding box center [756, 170] width 151 height 41
click at [1287, 173] on span "Print Sub" at bounding box center [1256, 170] width 79 height 14
click at [1452, 87] on span "Close" at bounding box center [1455, 89] width 43 height 13
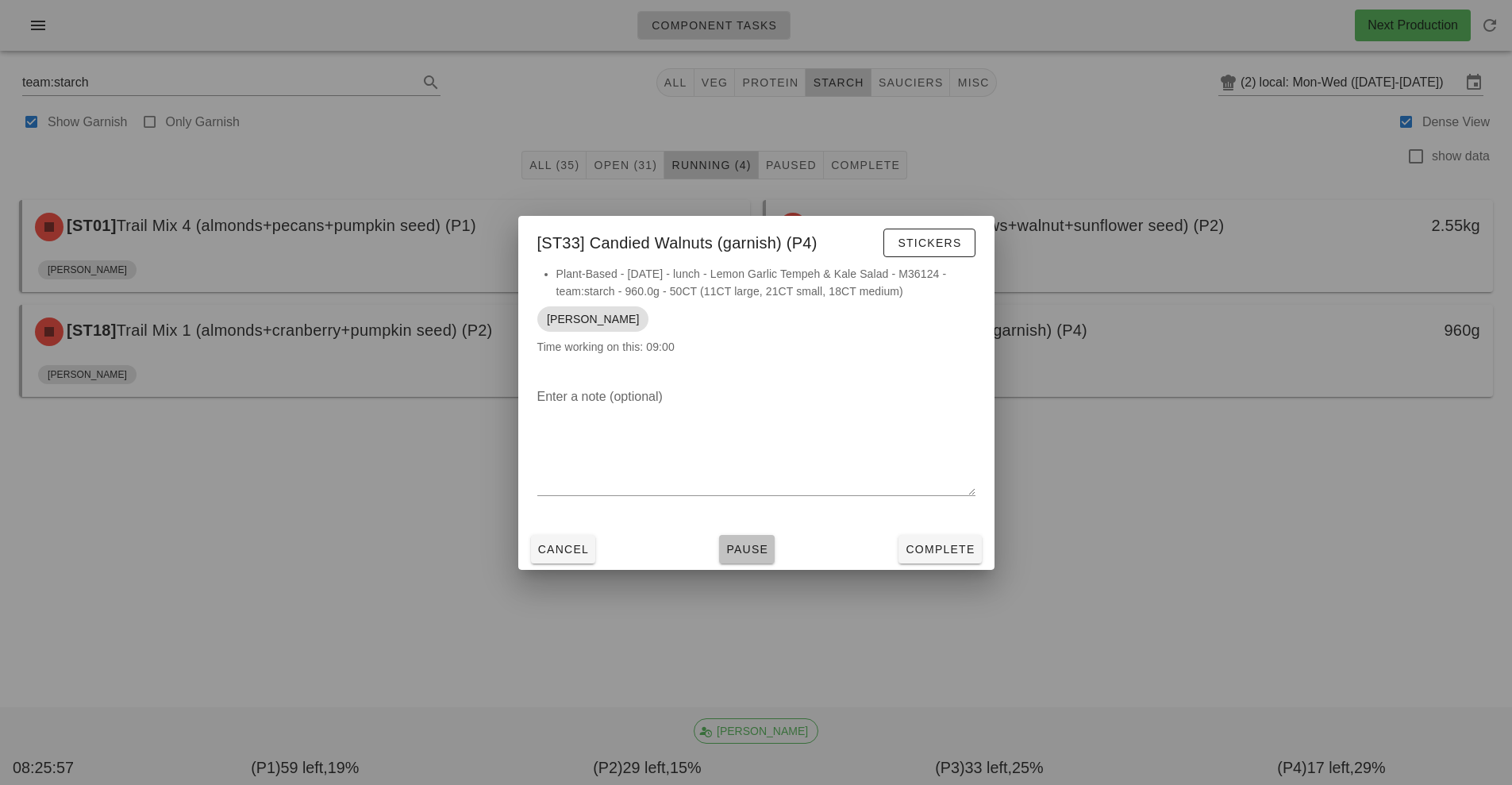
click at [736, 554] on span "Pause" at bounding box center [746, 549] width 42 height 13
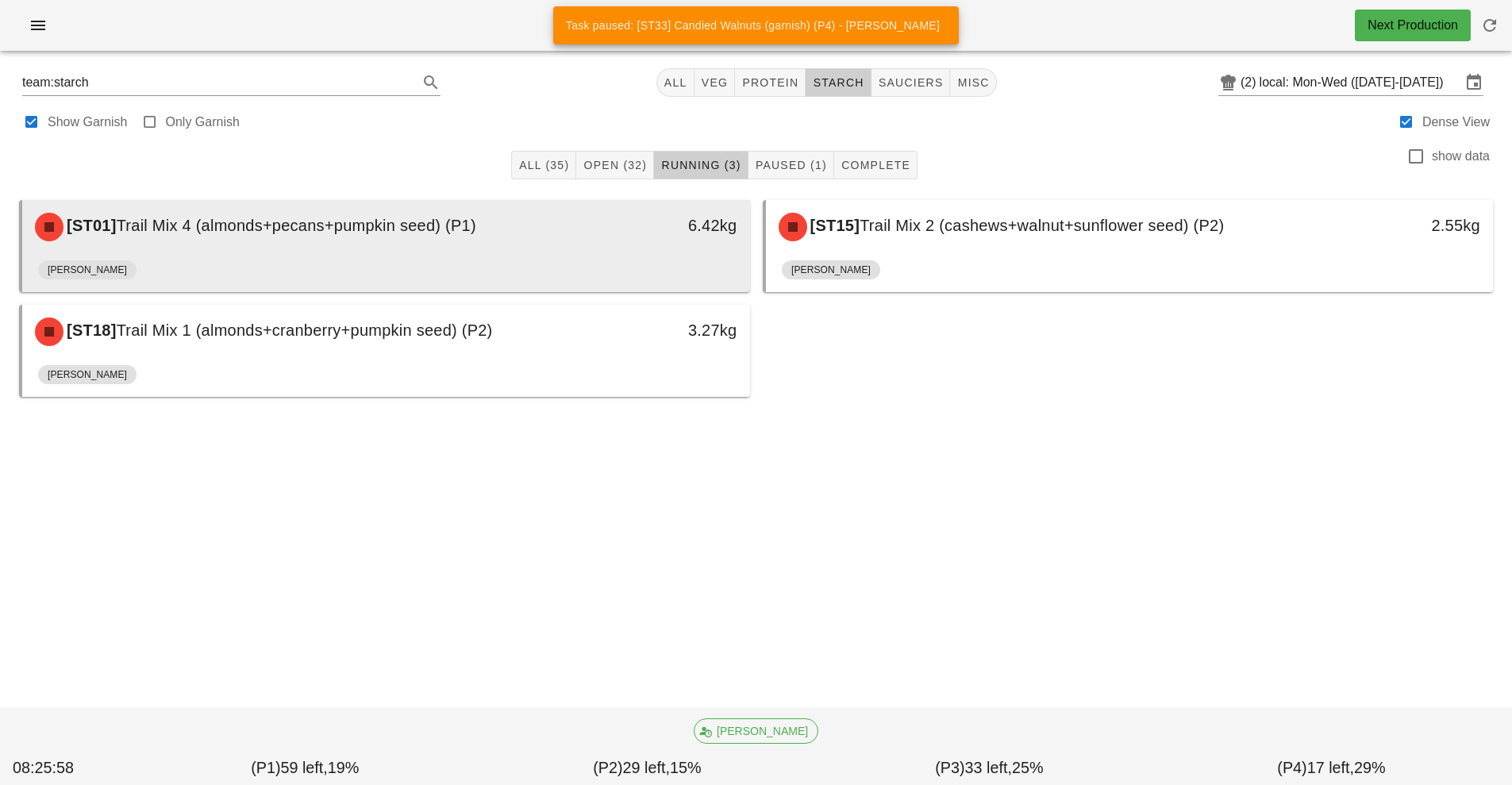
click at [349, 254] on div "[PERSON_NAME]" at bounding box center [386, 273] width 696 height 39
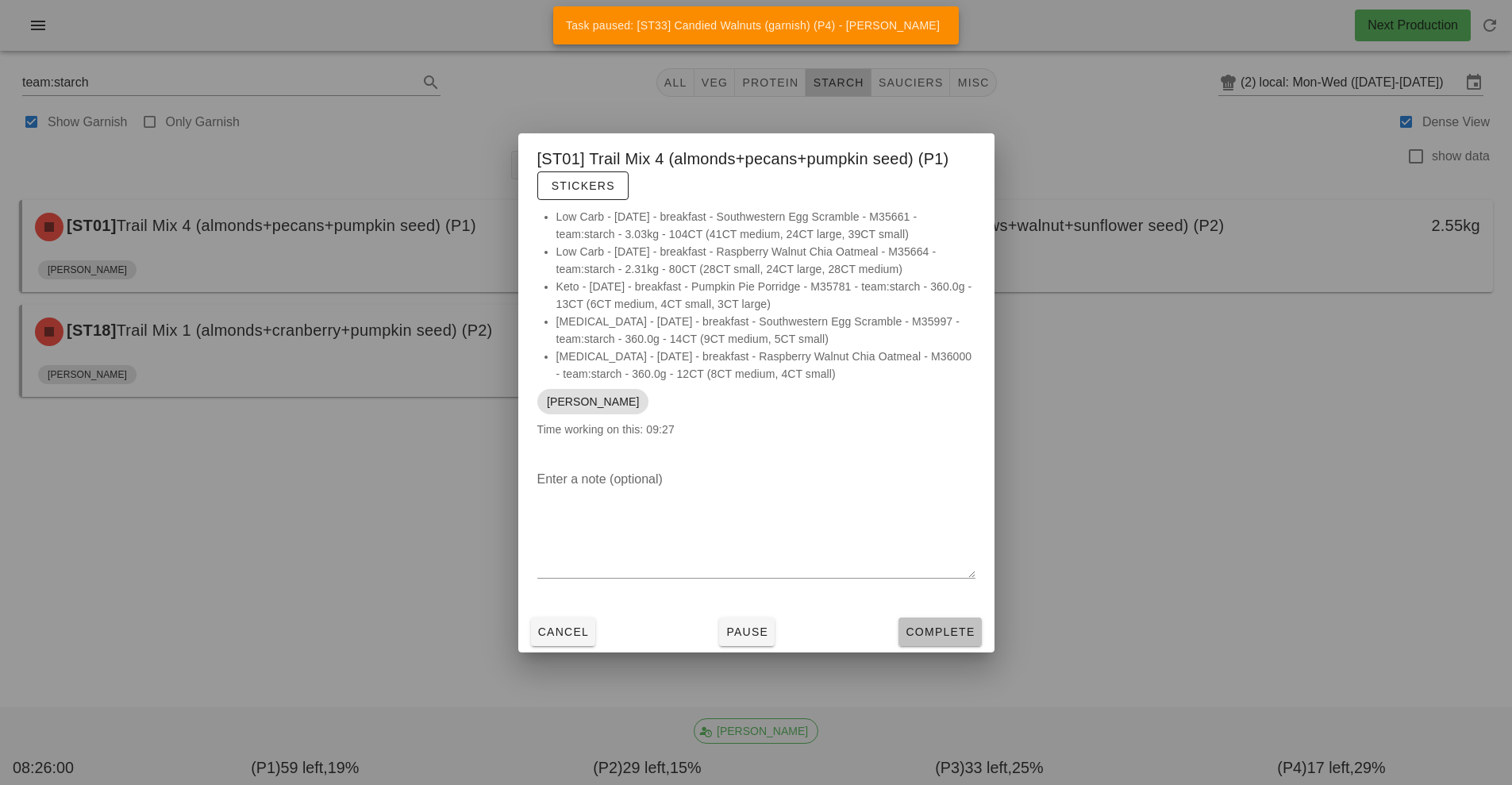
click at [947, 632] on span "Complete" at bounding box center [939, 631] width 70 height 13
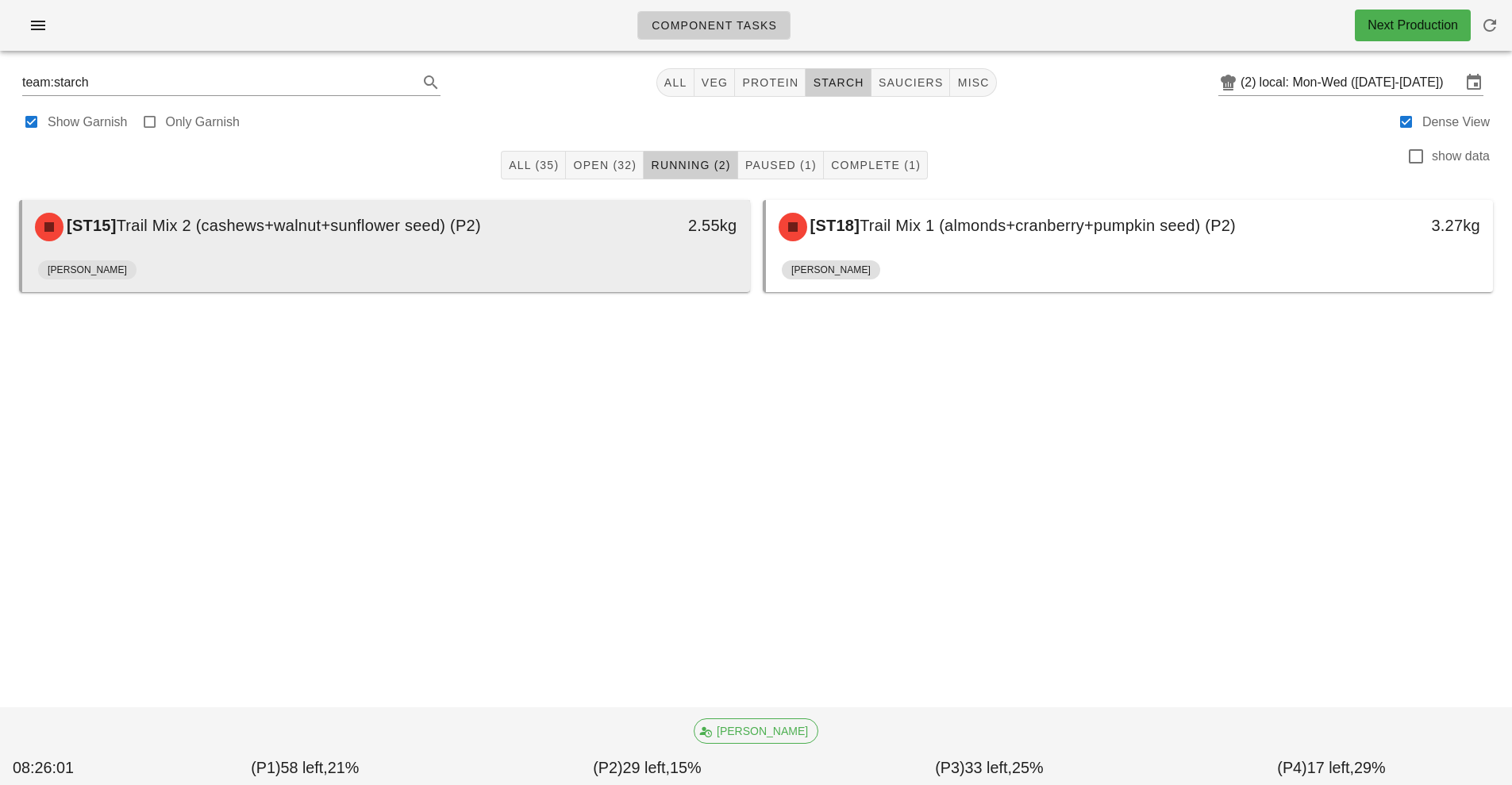
click at [358, 266] on div "[PERSON_NAME]" at bounding box center [386, 273] width 696 height 39
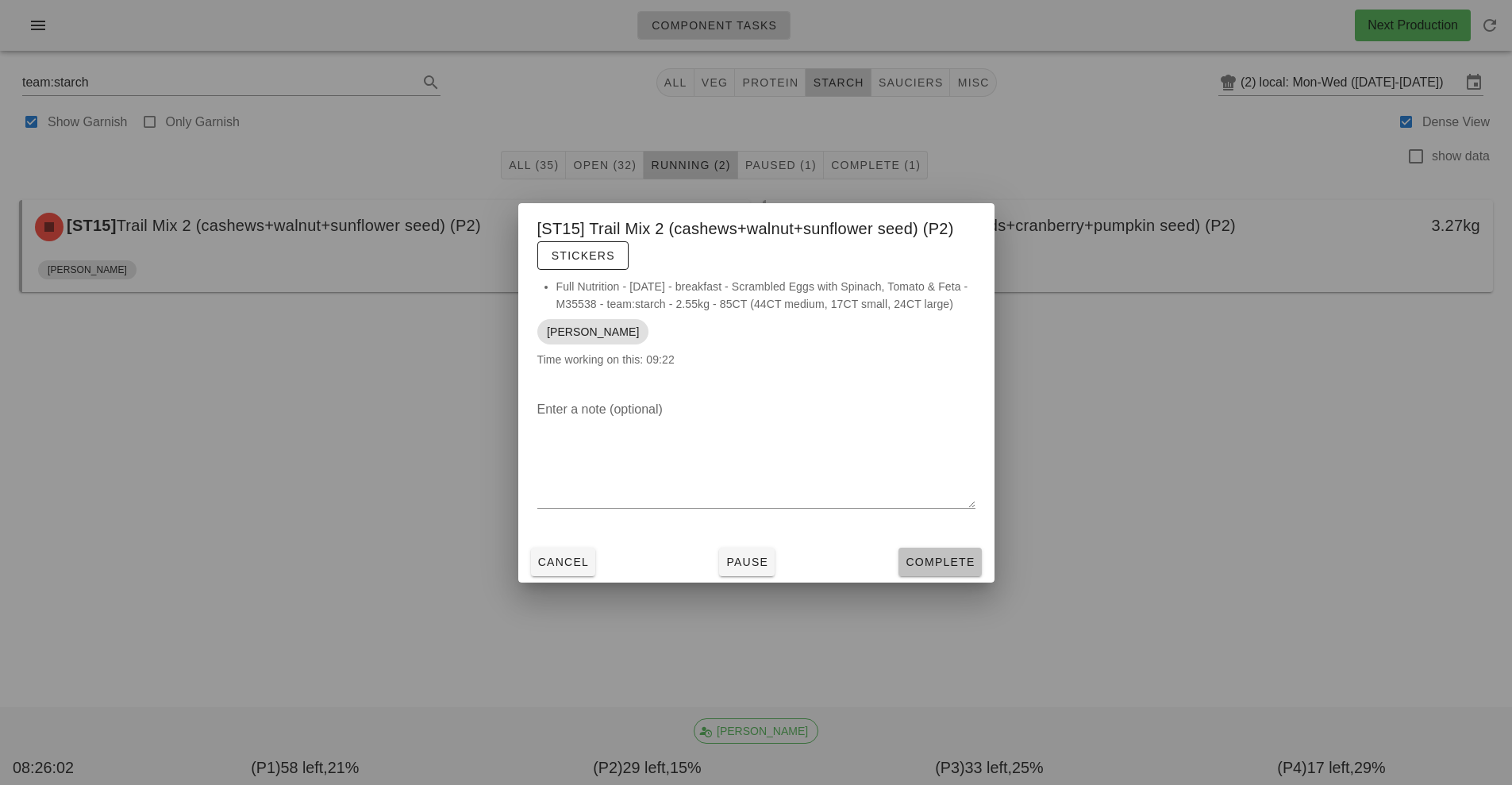
click at [955, 563] on span "Complete" at bounding box center [939, 561] width 70 height 13
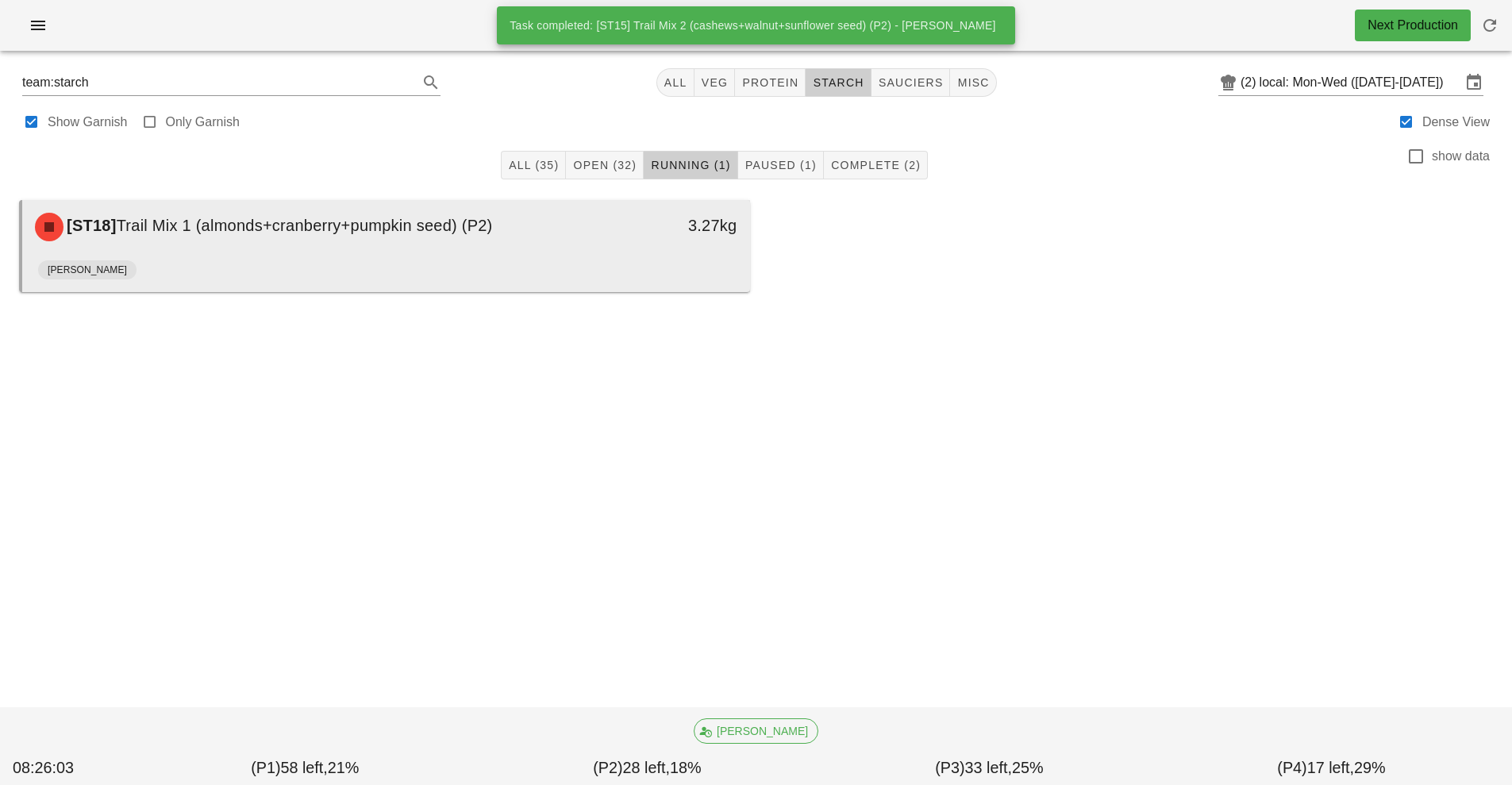
click at [556, 248] on div "[ST18] Trail Mix 1 (almonds+cranberry+pumpkin seed) (P2)" at bounding box center [295, 227] width 540 height 47
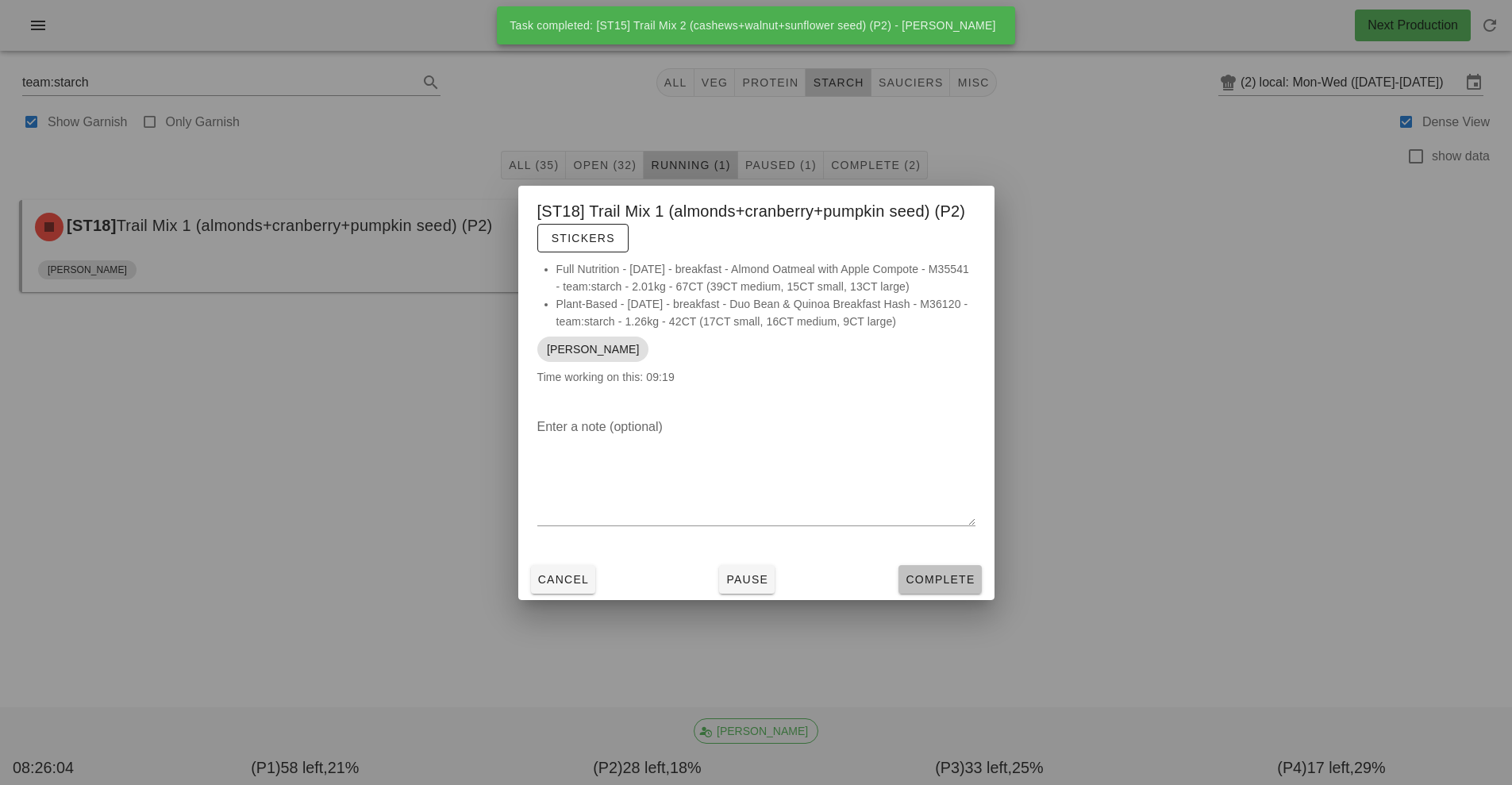
click at [951, 592] on button "Complete" at bounding box center [940, 579] width 83 height 29
